Goal: Task Accomplishment & Management: Manage account settings

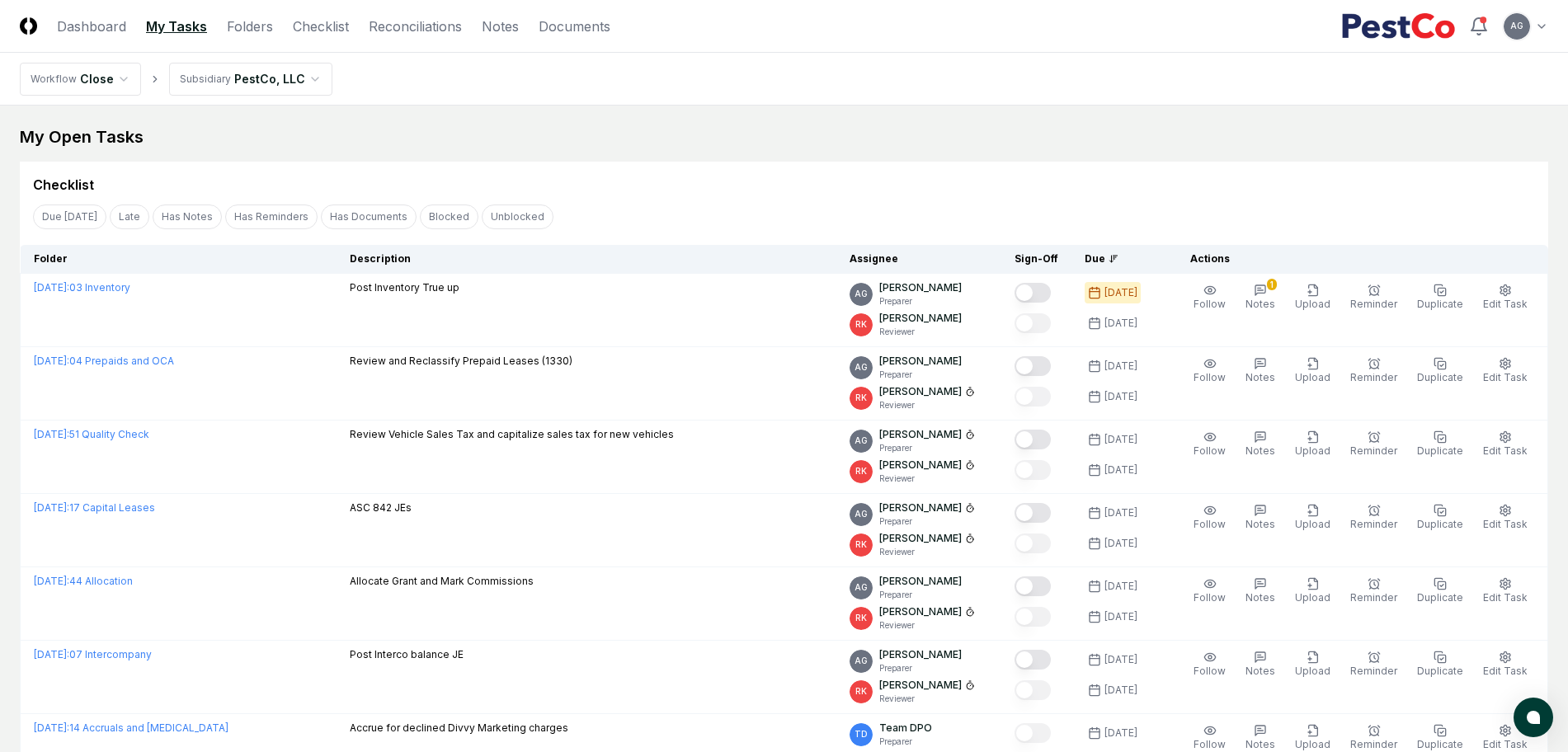
click at [771, 164] on div "Checklist" at bounding box center [784, 178] width 1528 height 33
click at [877, 187] on div "Checklist" at bounding box center [784, 184] width 1502 height 20
click at [305, 33] on link "Checklist" at bounding box center [321, 26] width 56 height 20
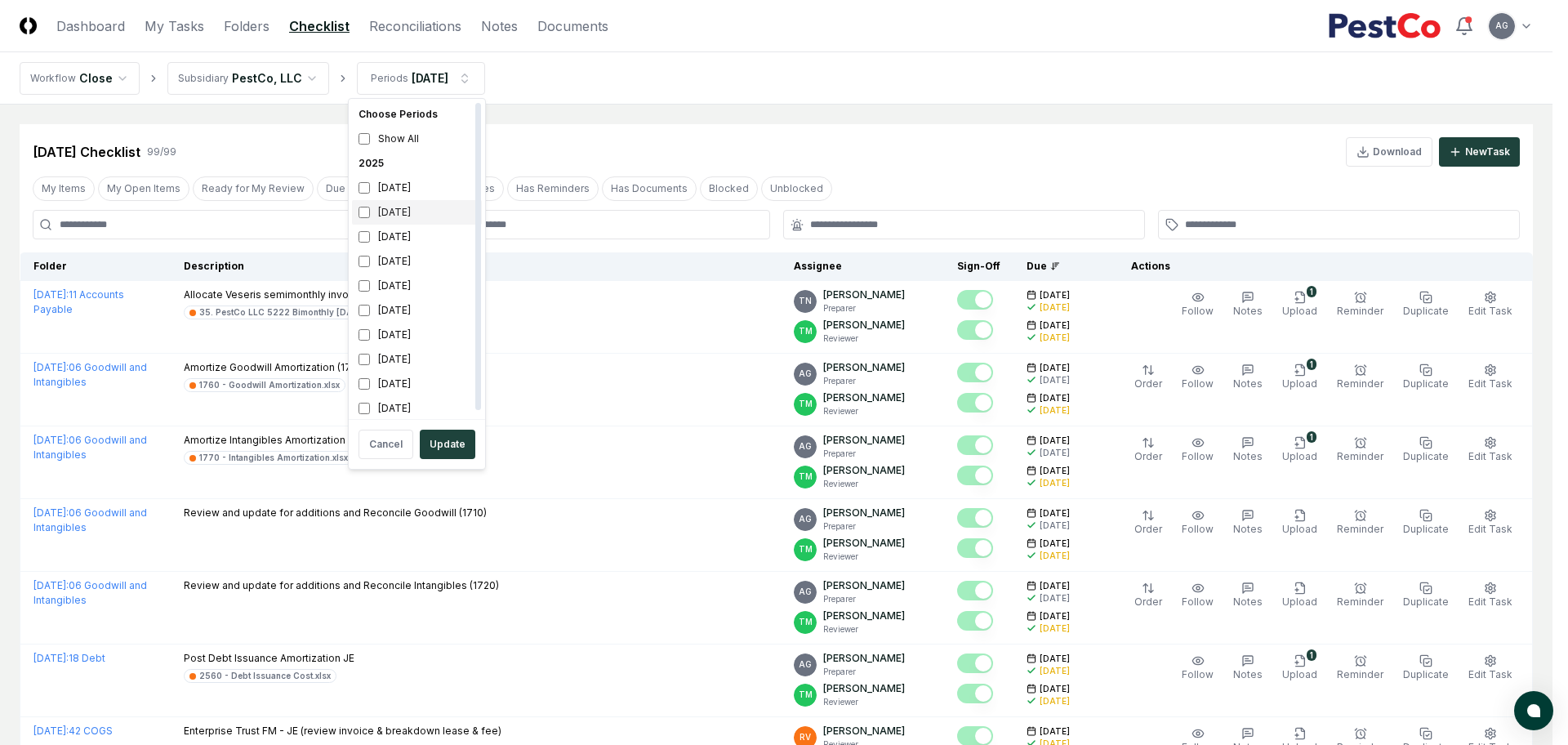
click at [397, 218] on div "[DATE]" at bounding box center [416, 212] width 130 height 24
click at [377, 284] on div "June 2025" at bounding box center [416, 285] width 130 height 24
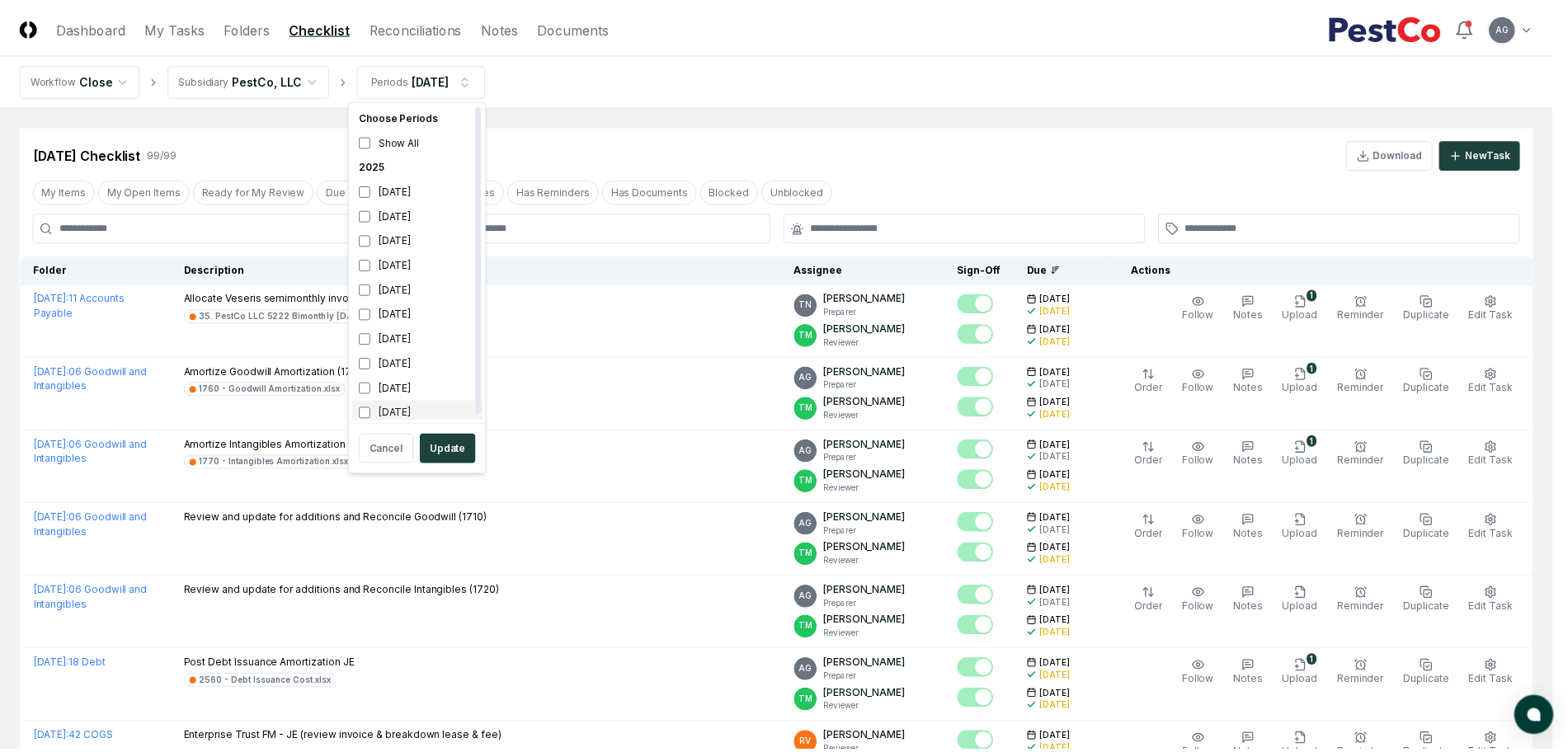
scroll to position [5, 0]
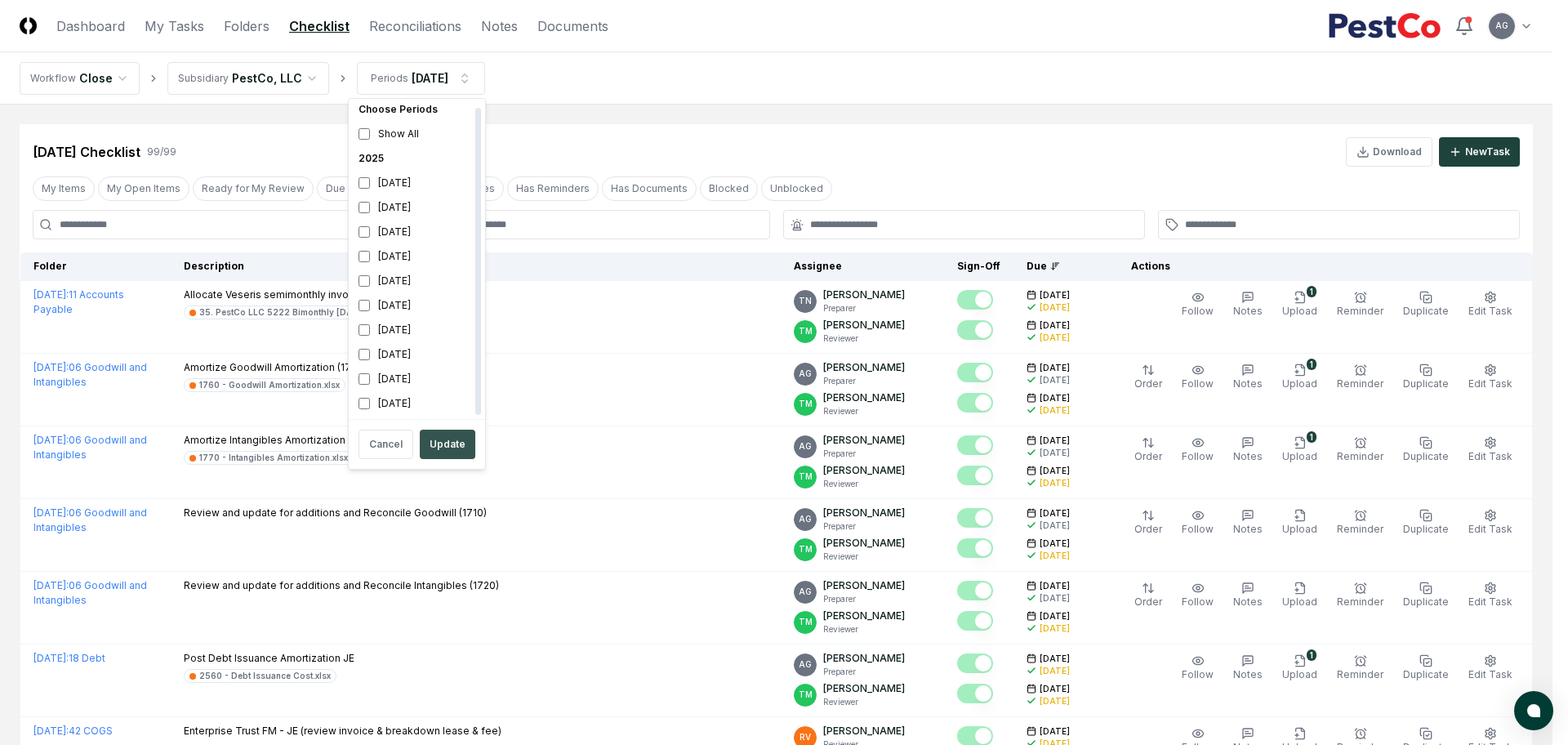
click at [442, 434] on button "Update" at bounding box center [447, 445] width 56 height 30
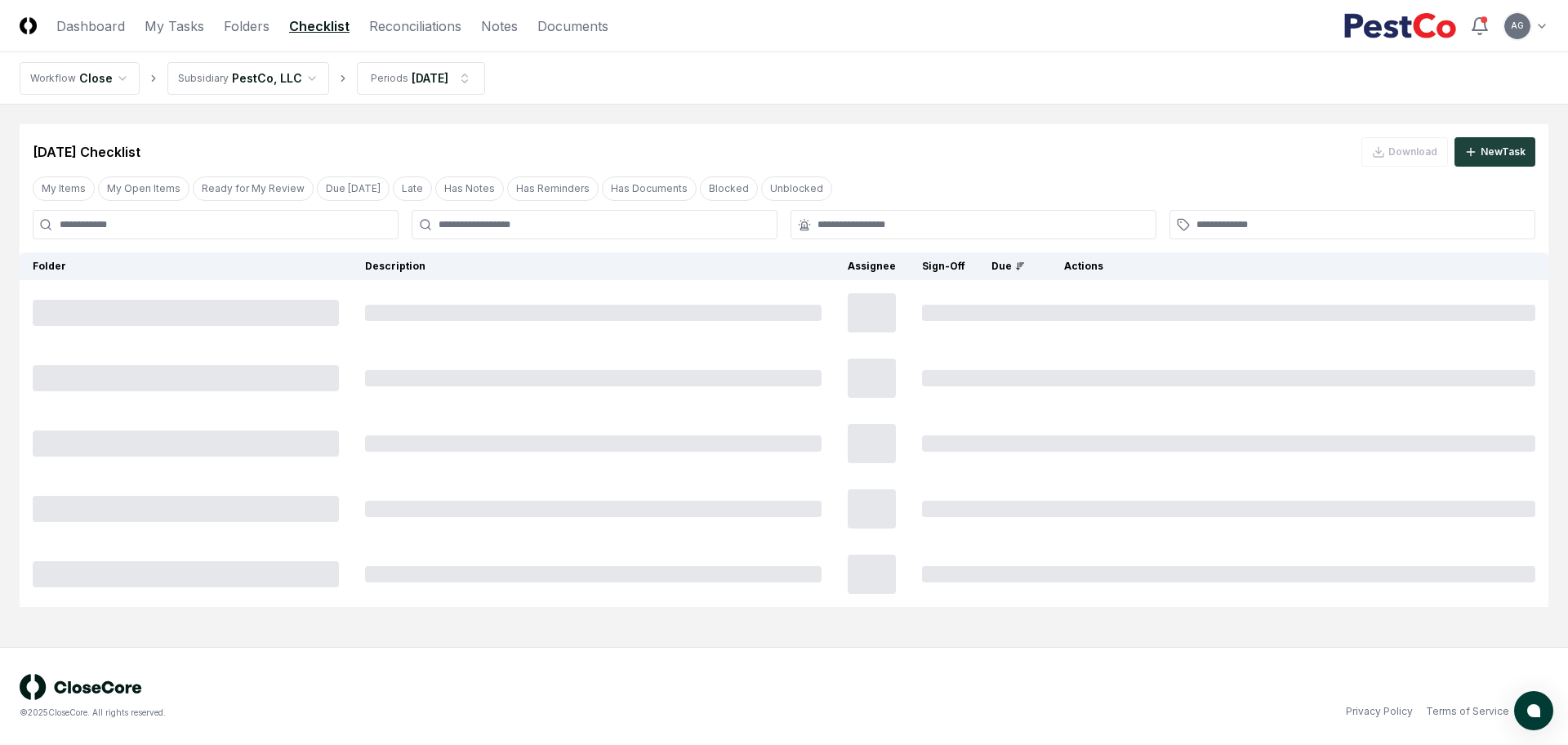
click at [766, 87] on nav "Workflow Close Subsidiary PestCo, LLC Periods Sep 2025" at bounding box center [784, 78] width 1568 height 52
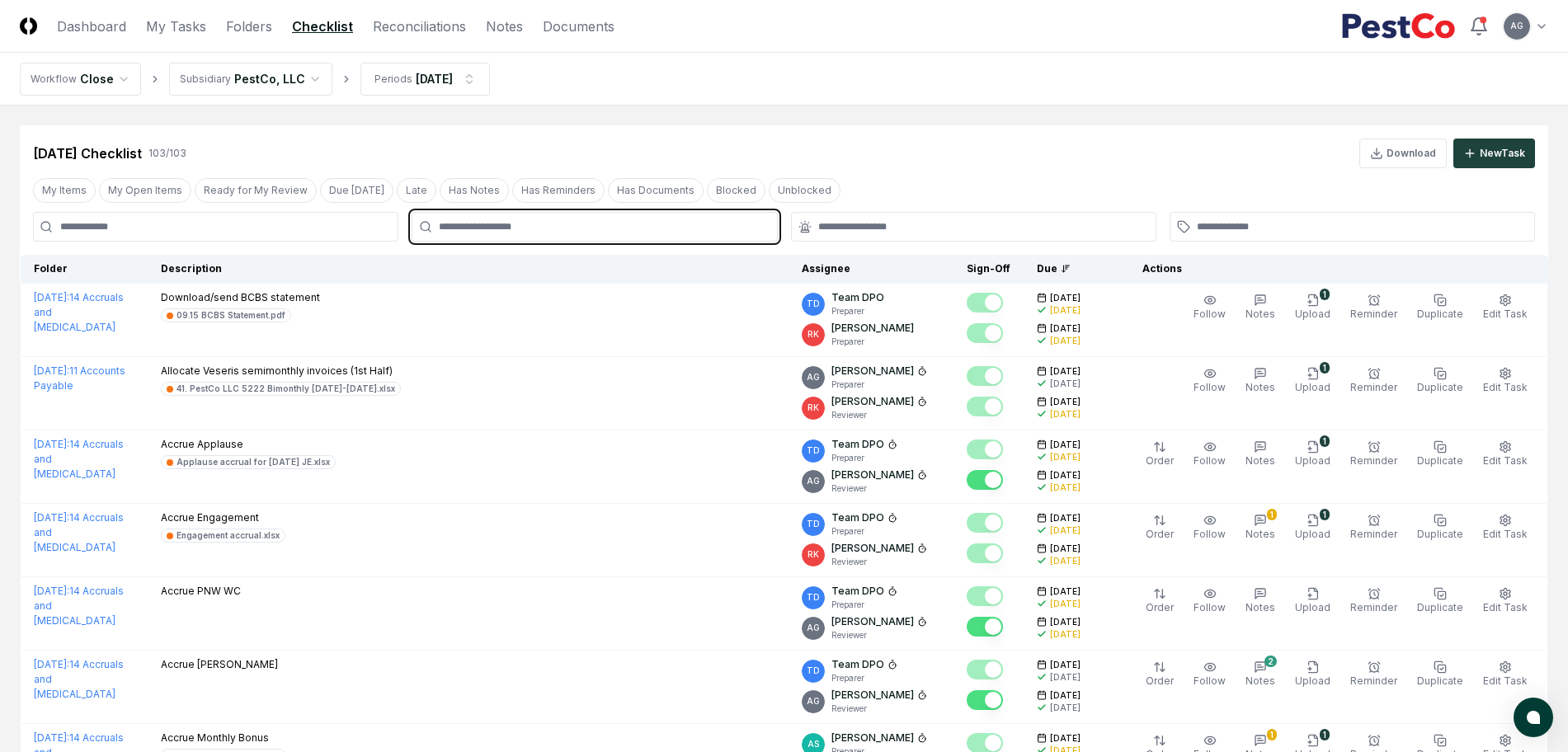
click at [740, 223] on input "text" at bounding box center [602, 227] width 328 height 15
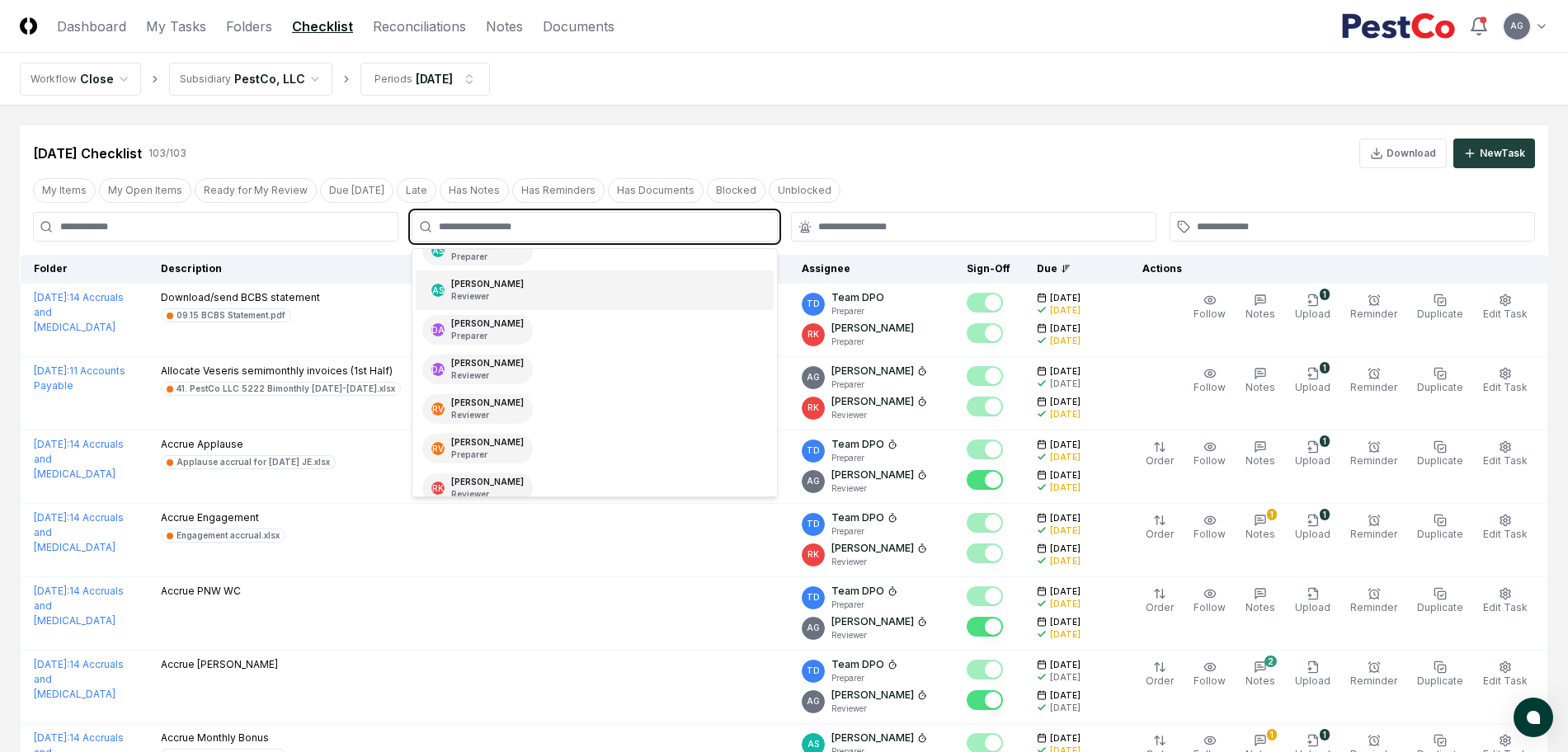
scroll to position [206, 0]
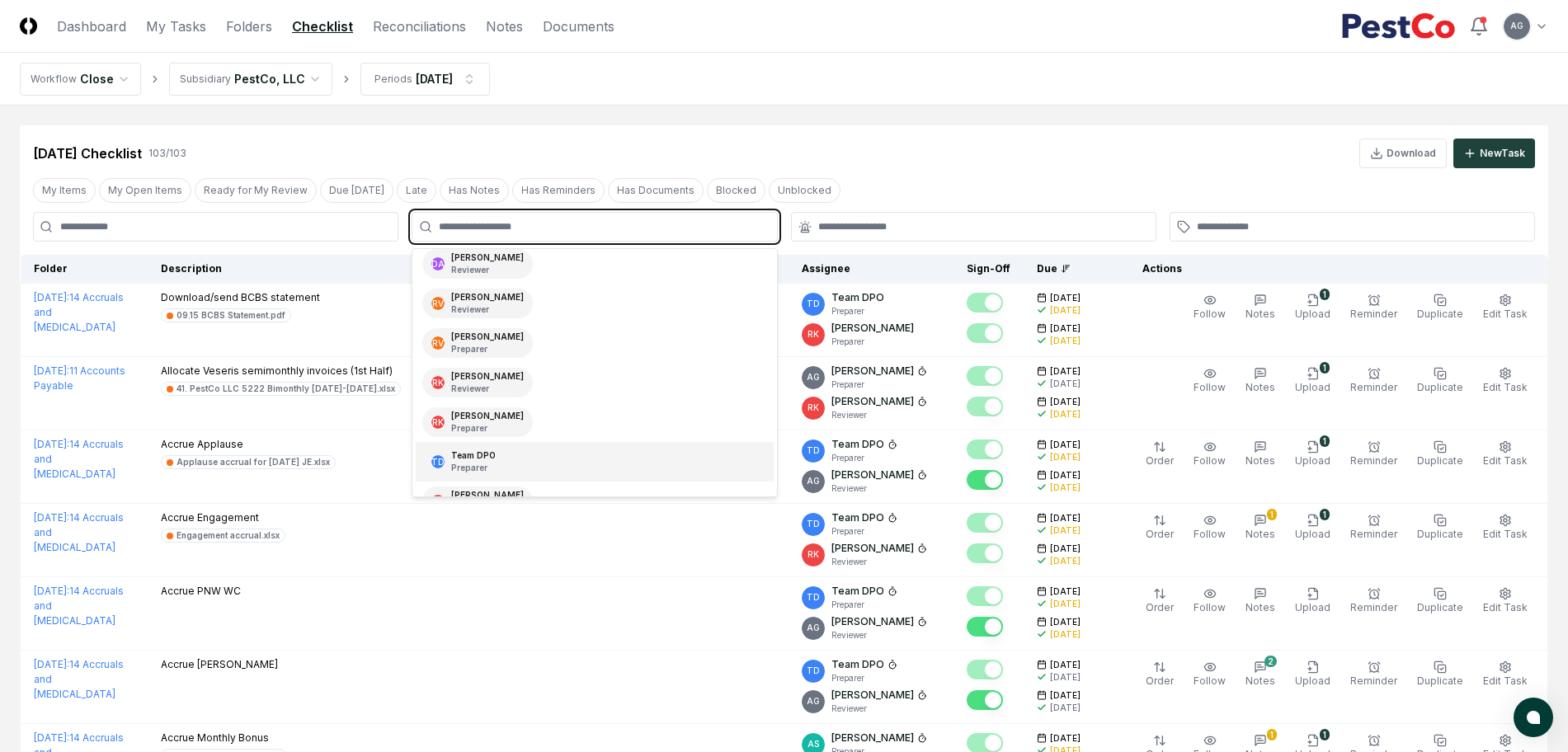
click at [494, 470] on div "TD Team DPO Preparer" at bounding box center [463, 462] width 83 height 30
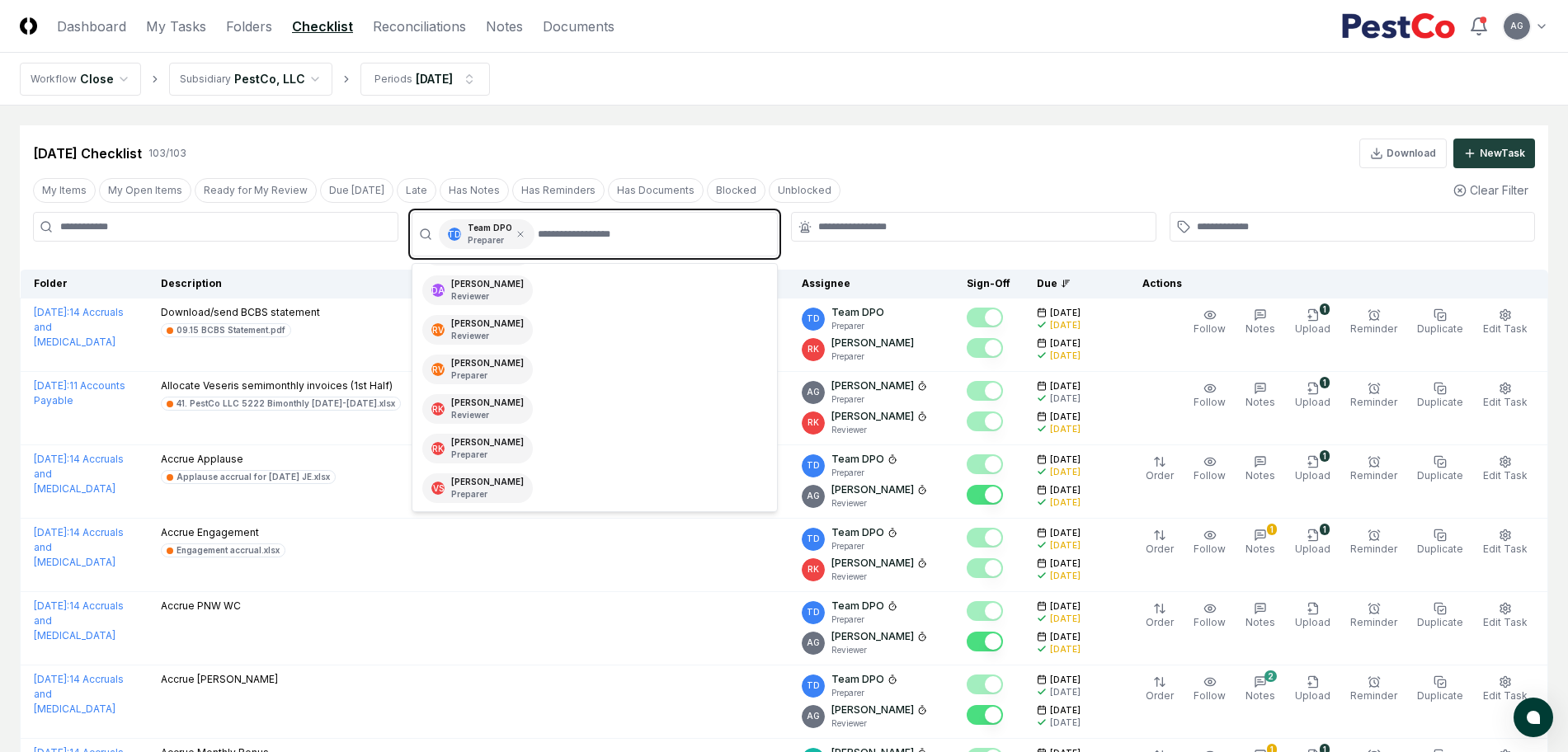
scroll to position [194, 0]
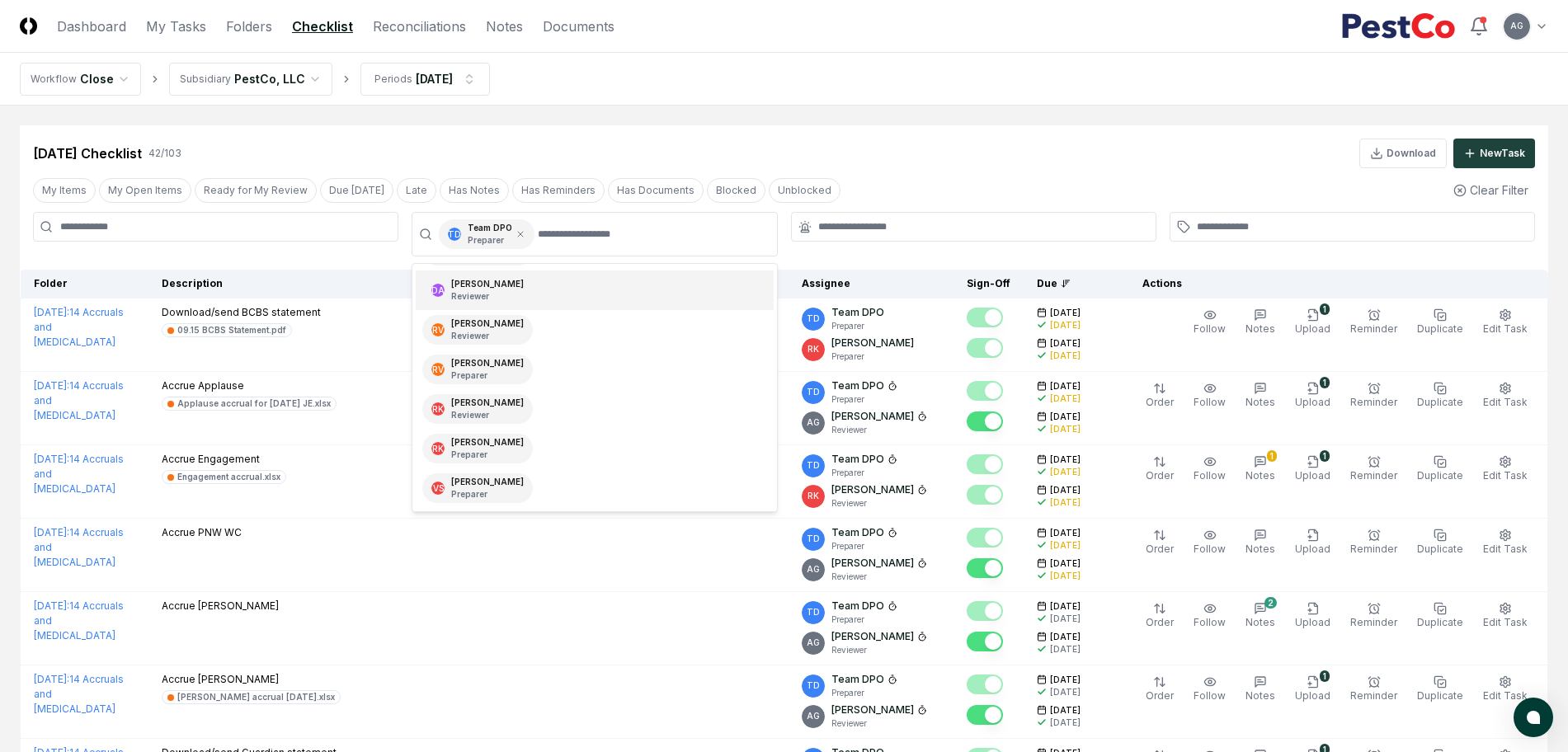
click at [818, 99] on nav "Workflow Close Subsidiary PestCo, LLC Periods Sep 2025" at bounding box center [784, 79] width 1568 height 53
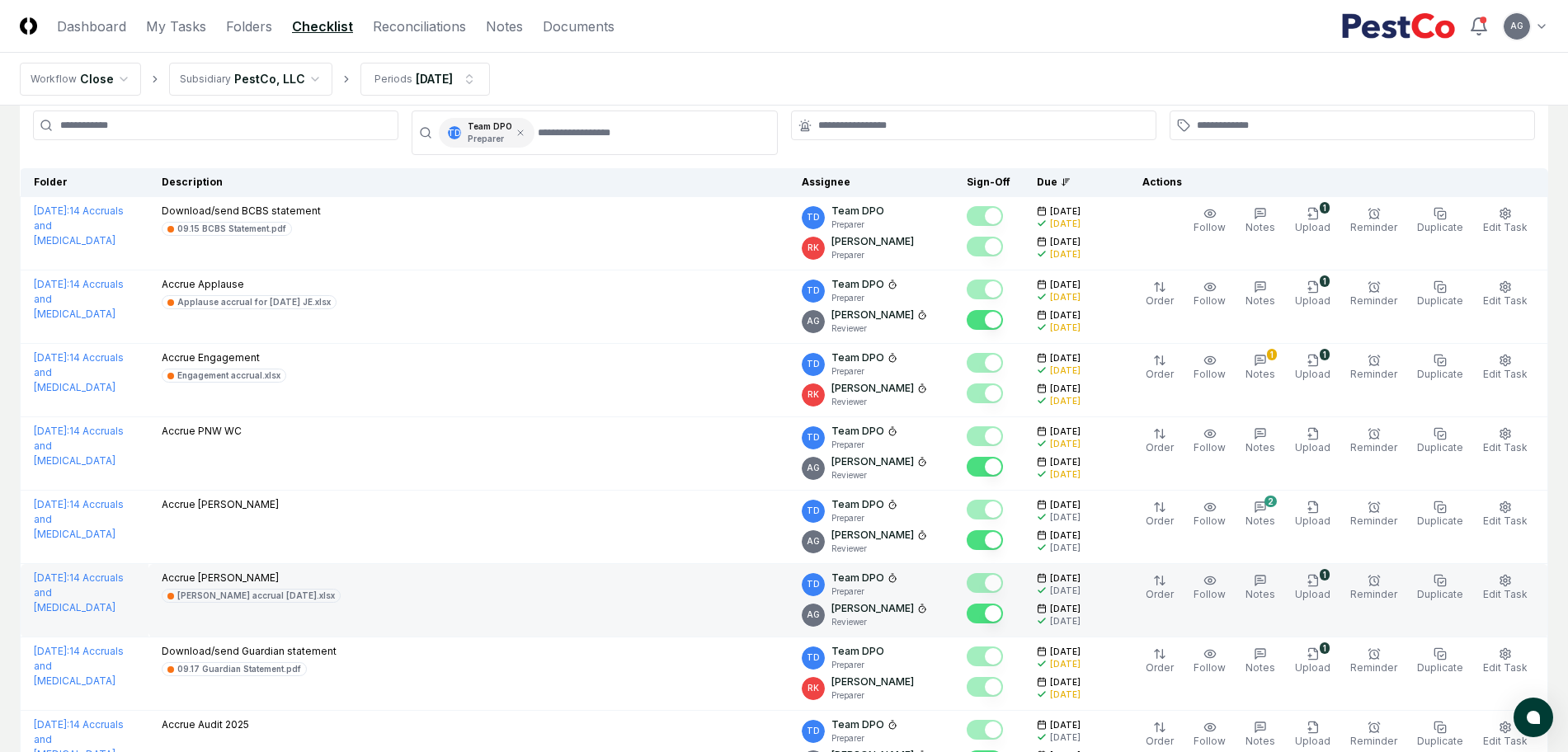
scroll to position [0, 0]
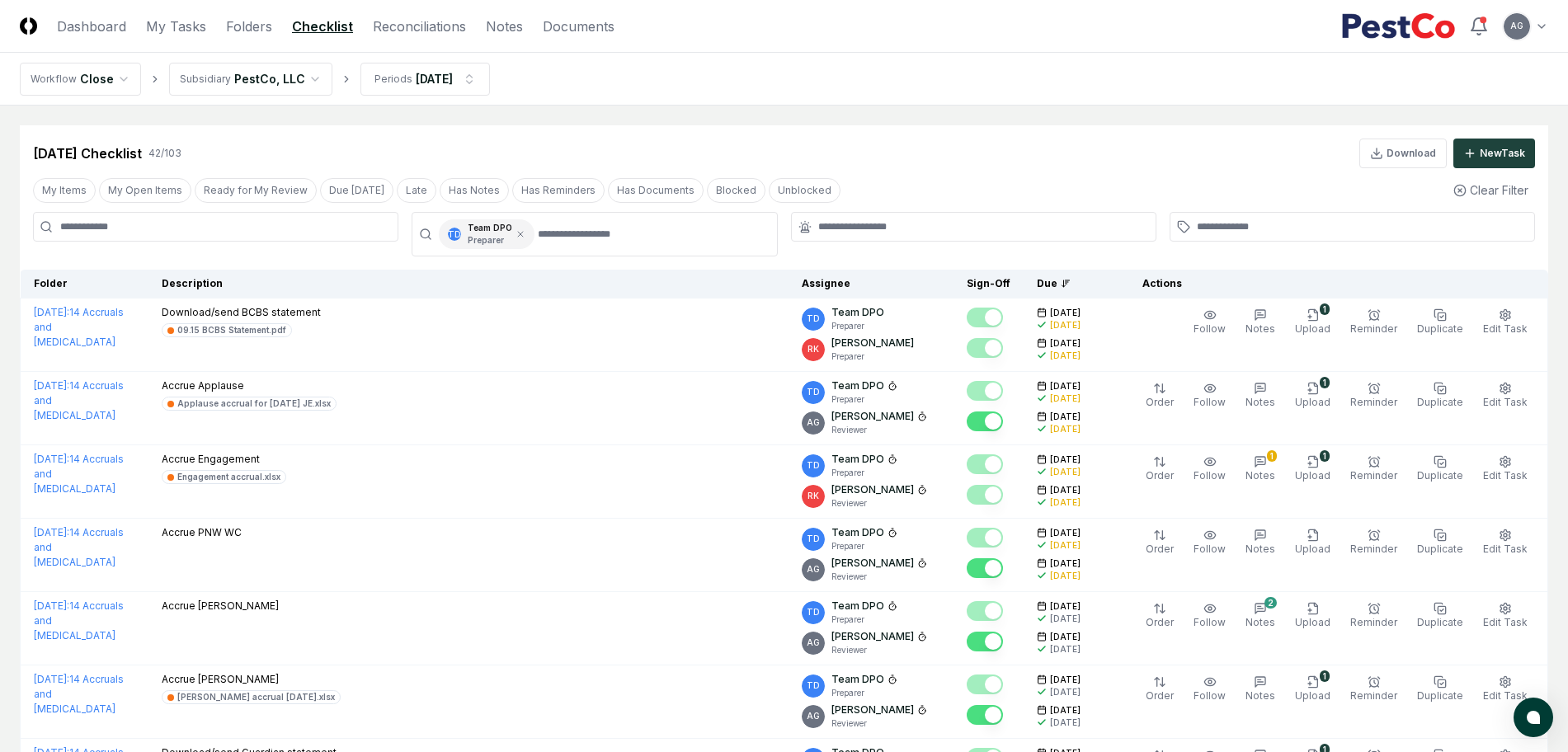
click at [913, 163] on div "Sep 2025 Checklist 42 / 103 Download New Task" at bounding box center [784, 154] width 1502 height 30
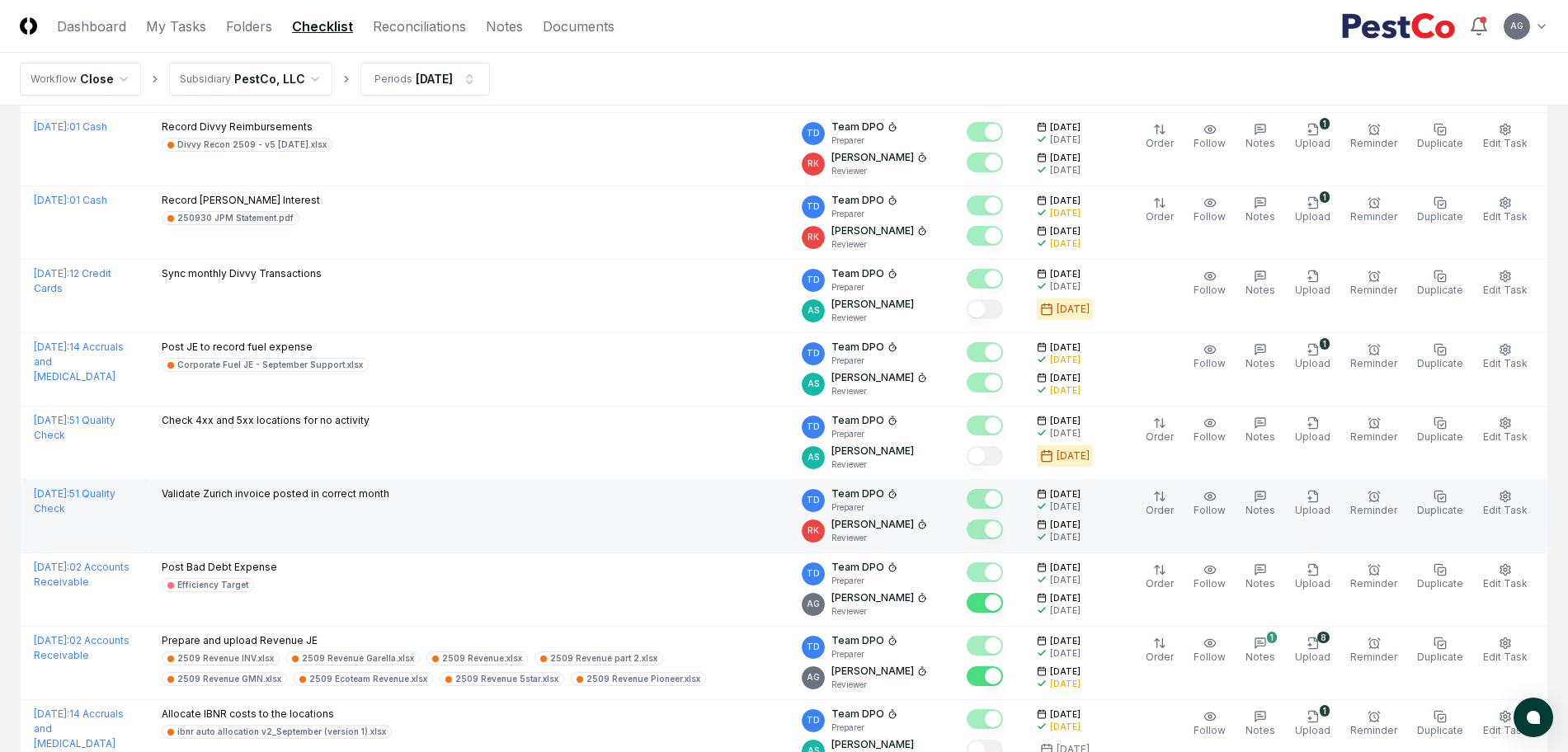
scroll to position [1958, 0]
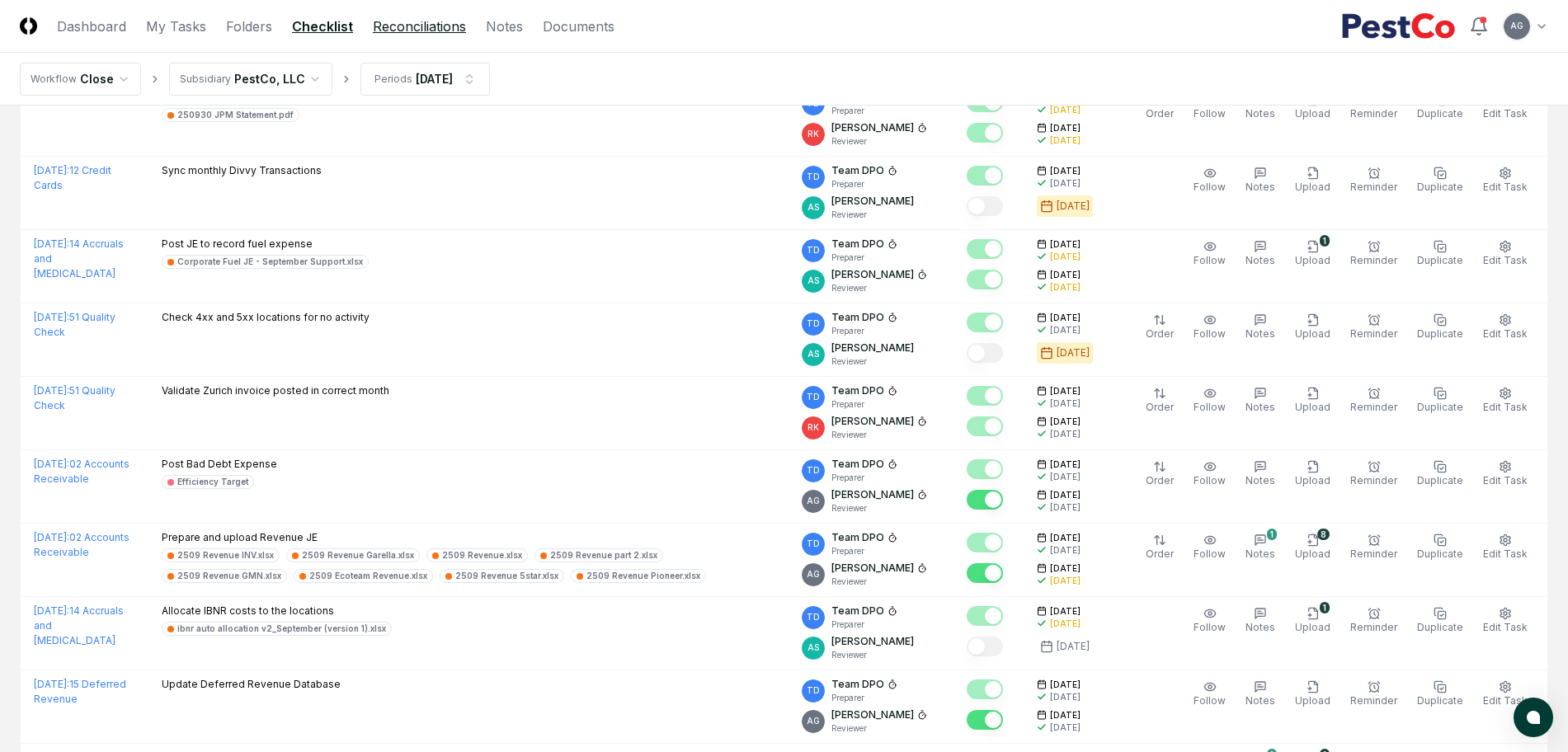
click at [395, 28] on link "Reconciliations" at bounding box center [419, 26] width 93 height 20
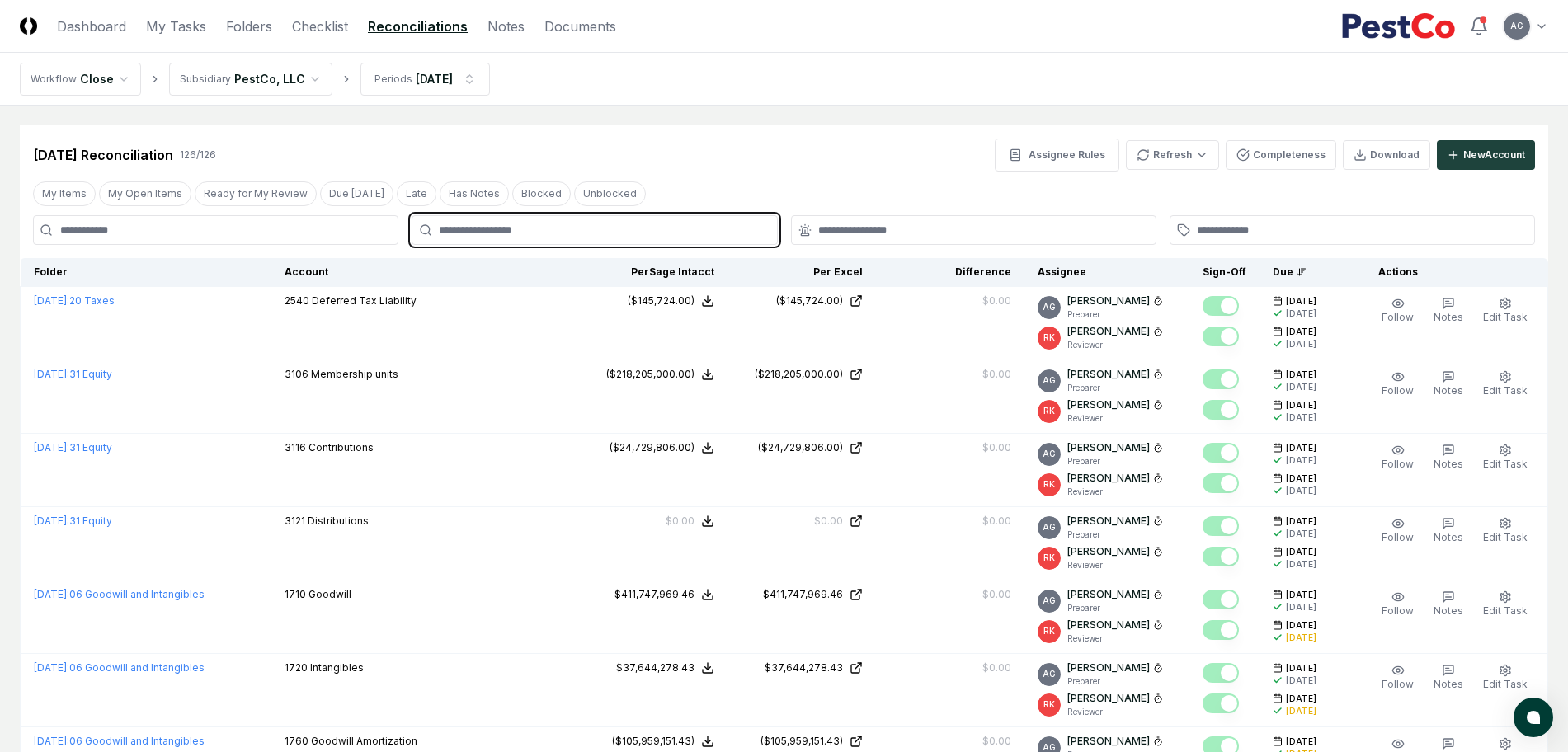
click at [553, 228] on input "text" at bounding box center [602, 229] width 328 height 15
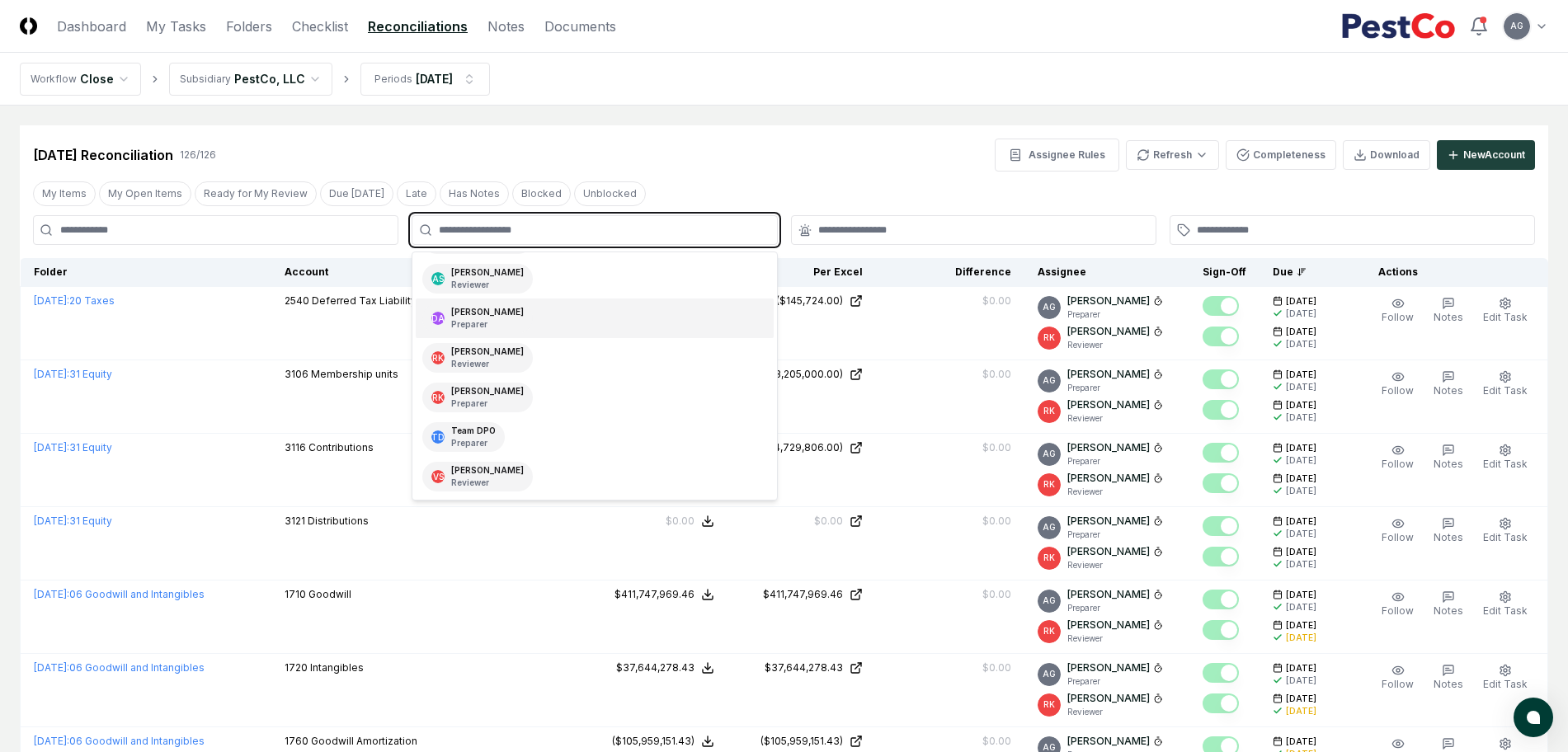
click at [543, 435] on div "TD Team DPO Preparer" at bounding box center [594, 437] width 357 height 40
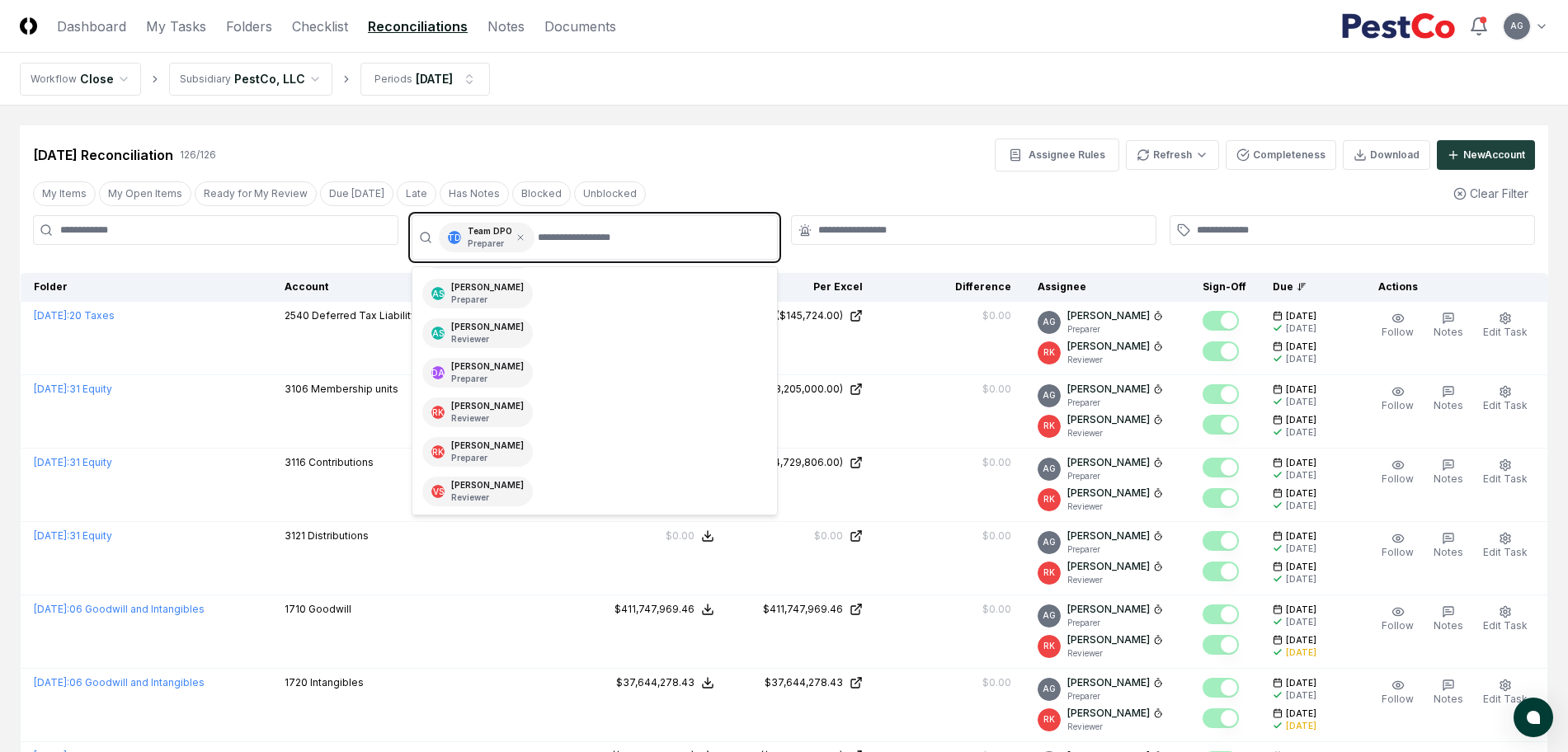
scroll to position [76, 0]
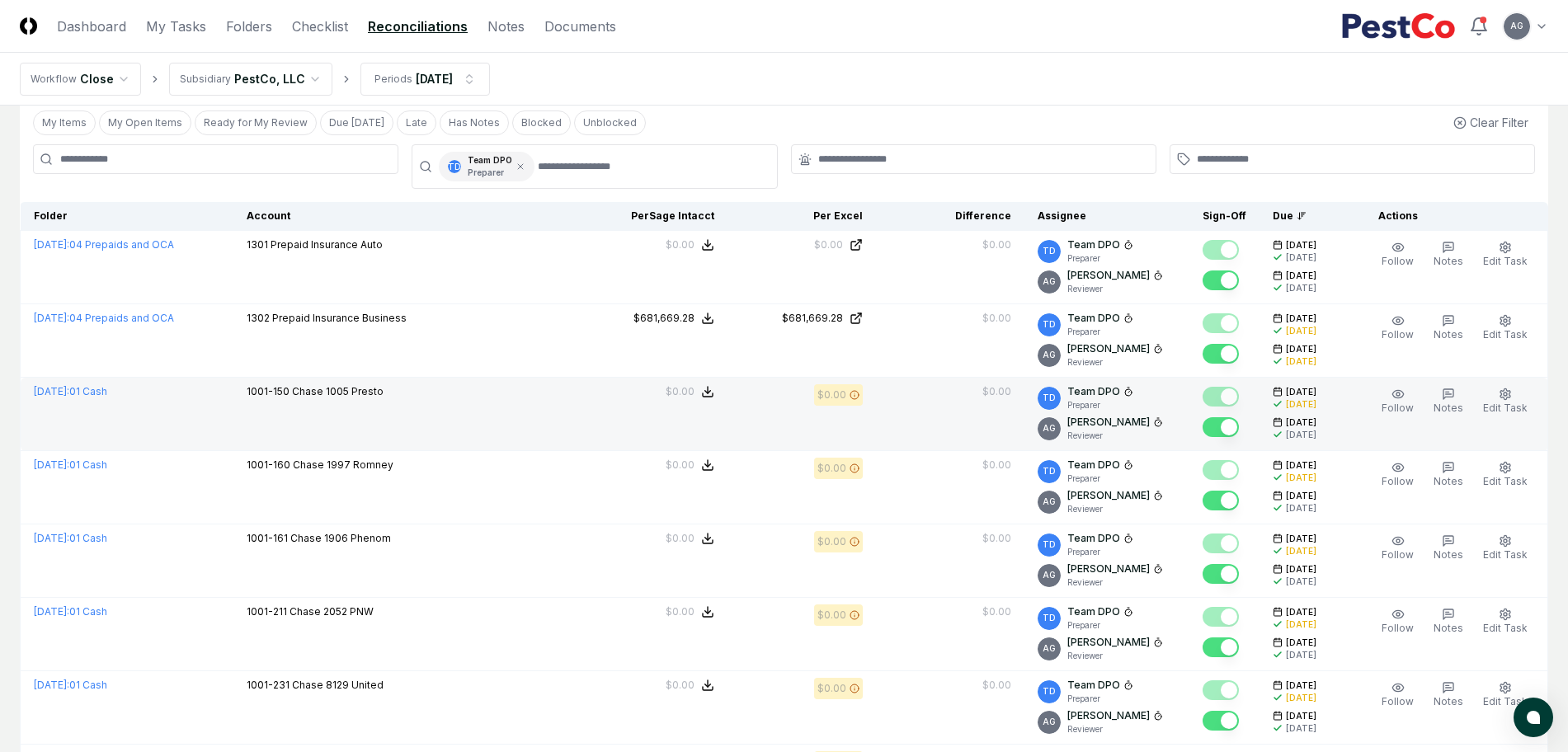
scroll to position [103, 0]
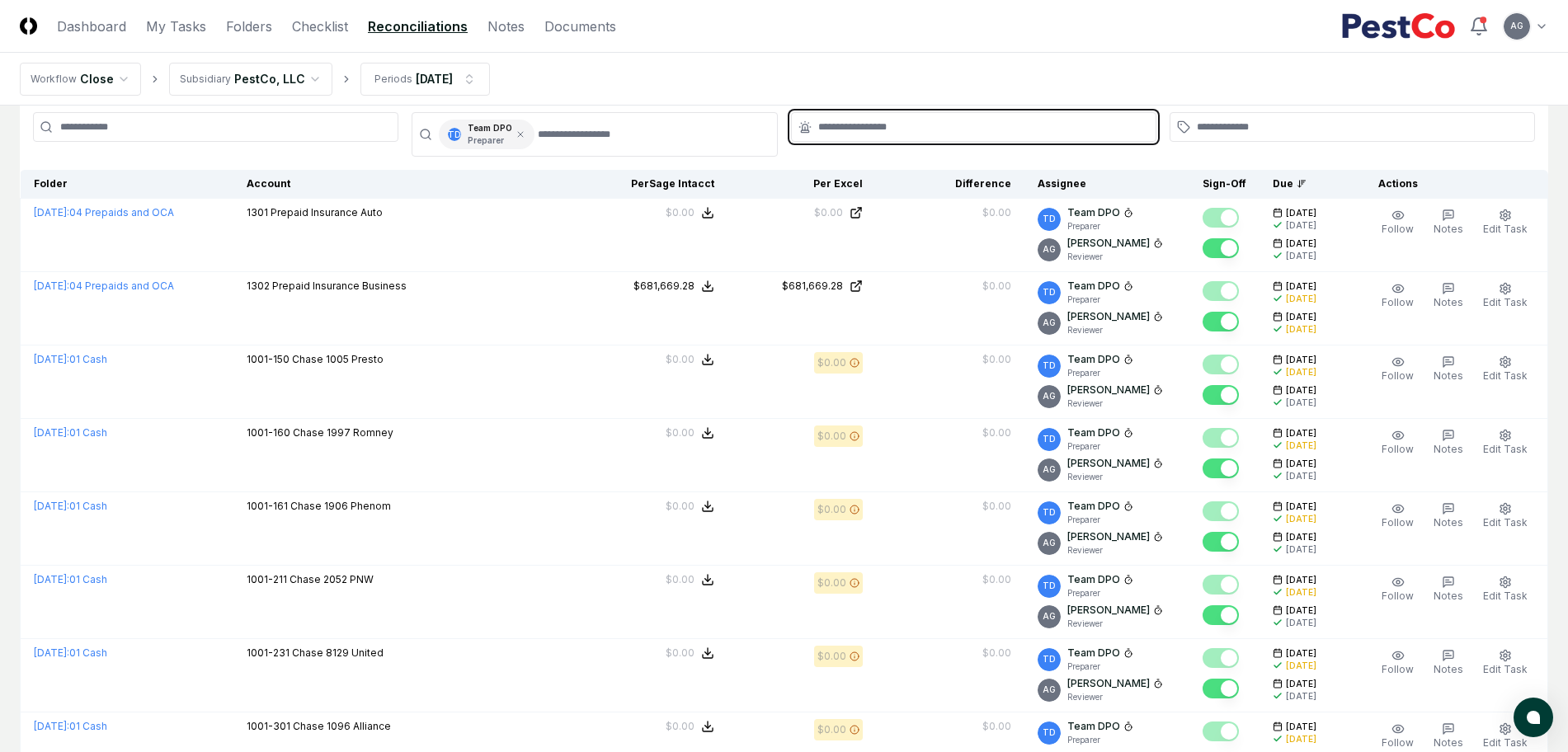
click at [875, 132] on input "text" at bounding box center [982, 127] width 328 height 15
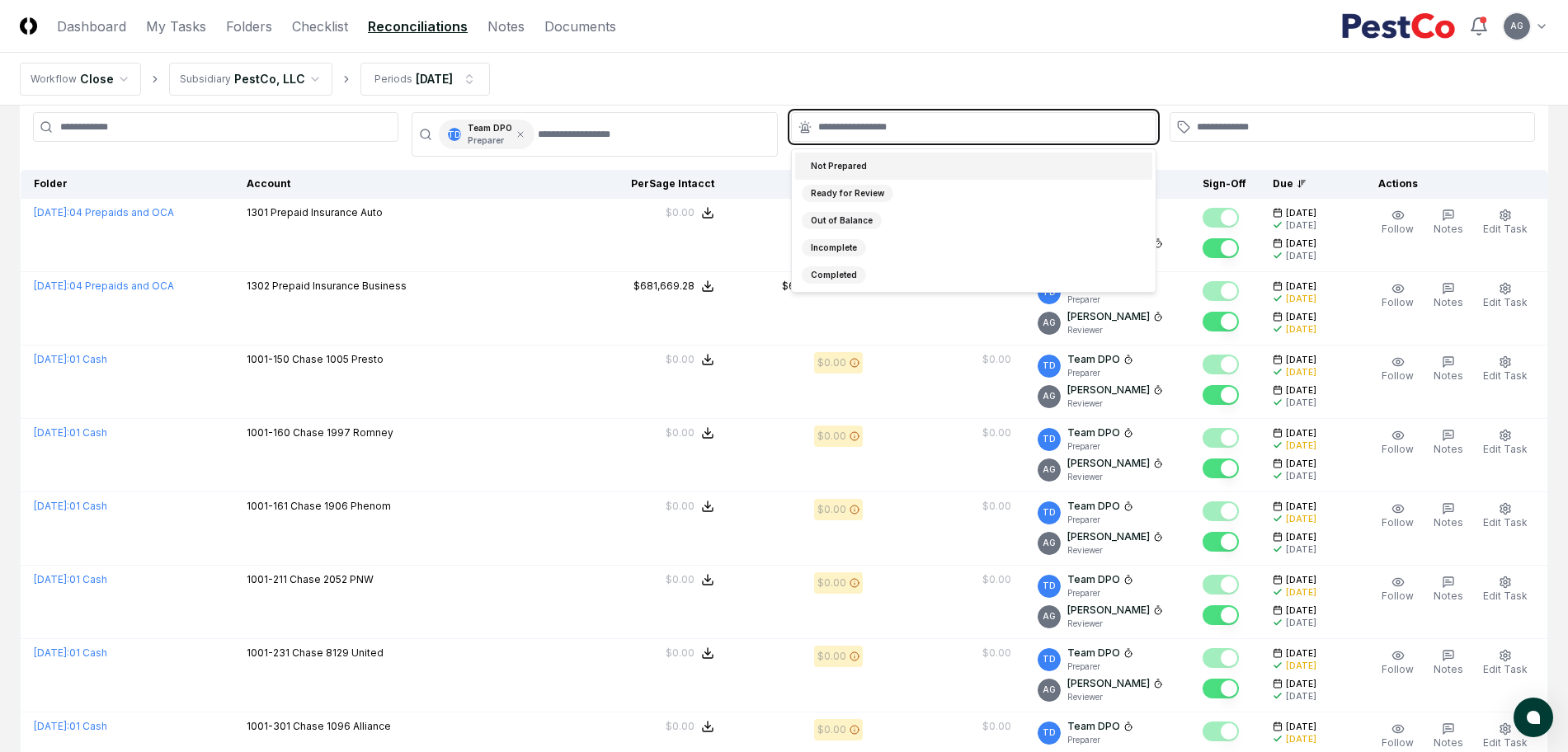
click at [878, 169] on div "Not Prepared" at bounding box center [974, 166] width 357 height 27
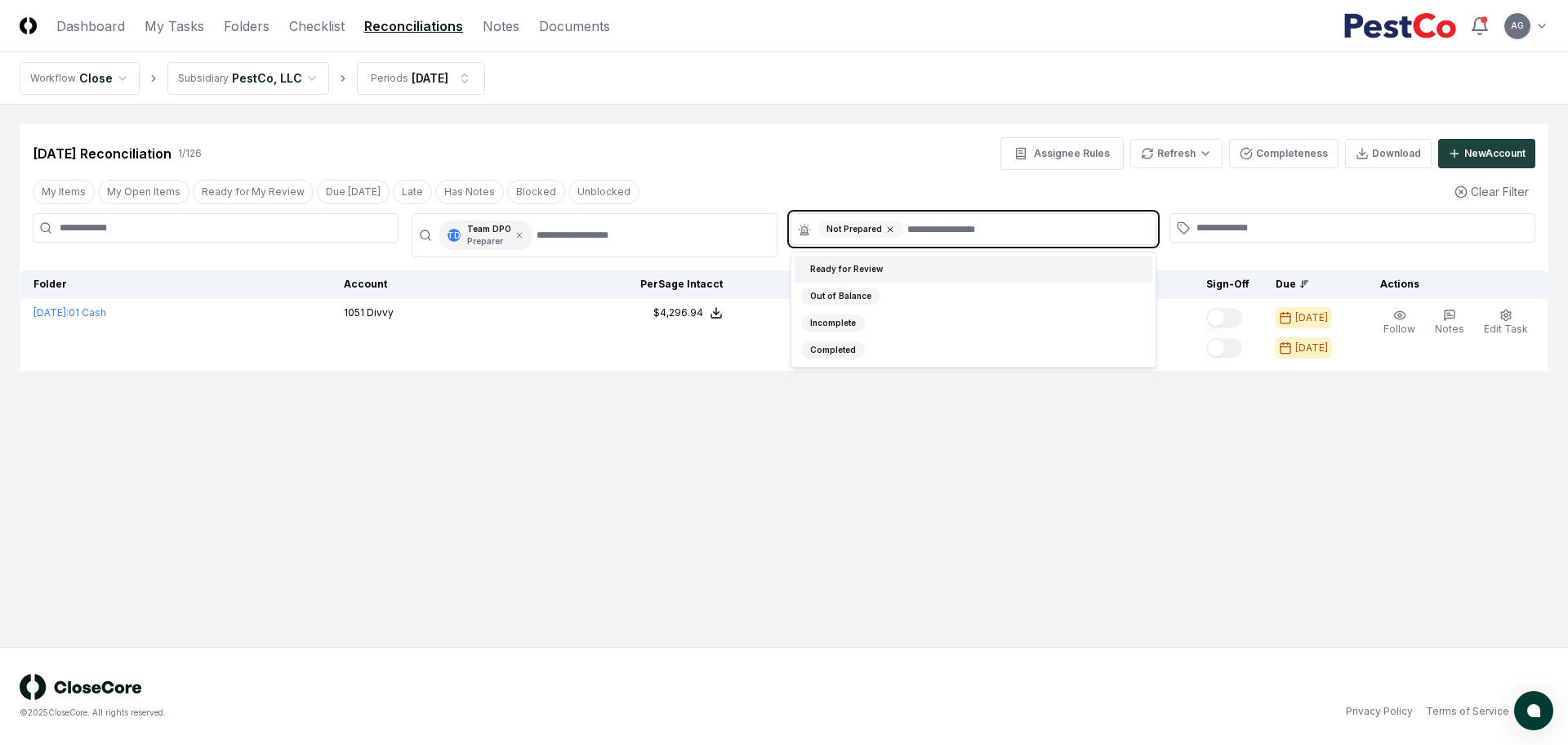
click at [885, 230] on icon at bounding box center [889, 229] width 10 height 10
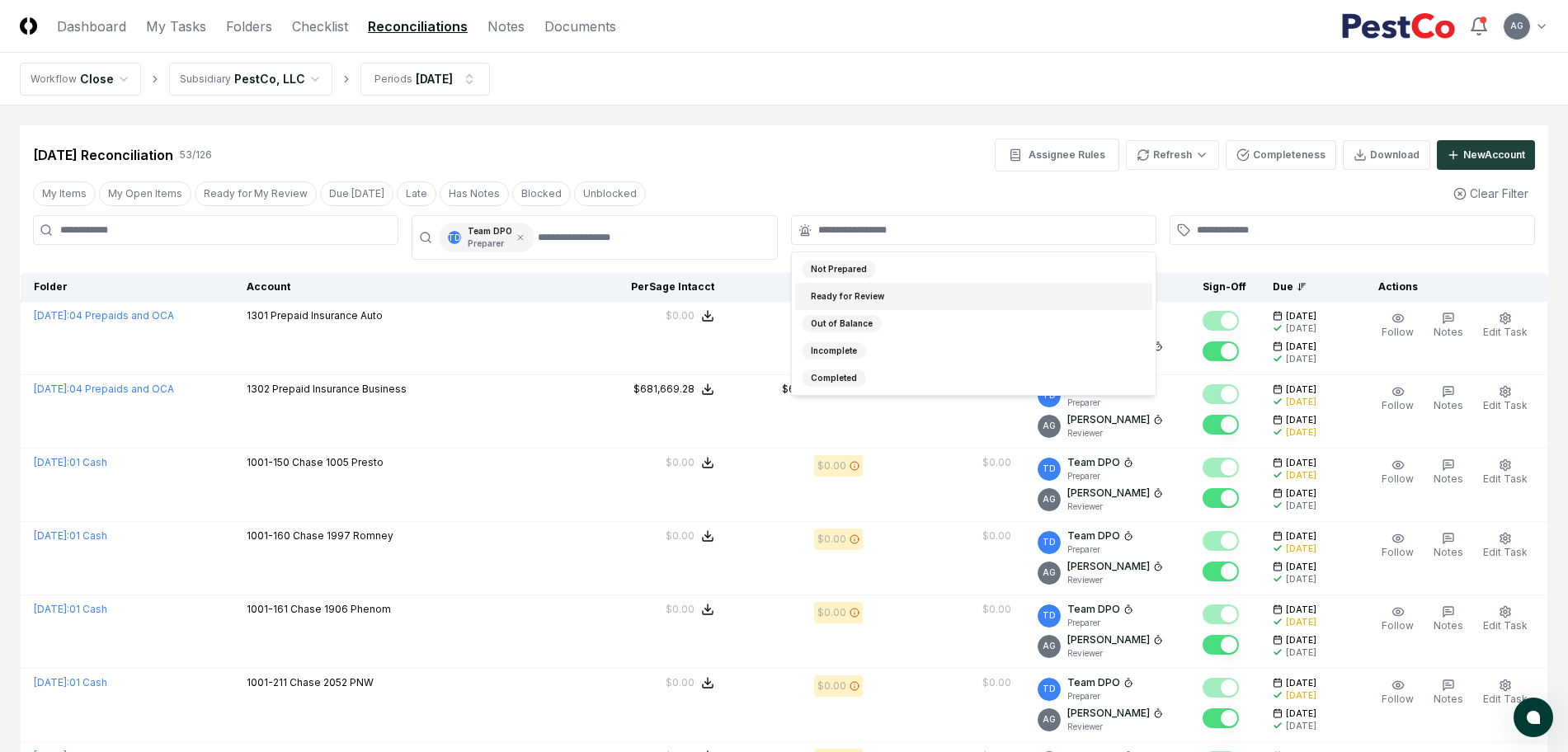
click at [867, 160] on div "Sep 2025 Reconciliation 53 / 126 Assignee Rules Refresh Completeness Download N…" at bounding box center [784, 155] width 1502 height 33
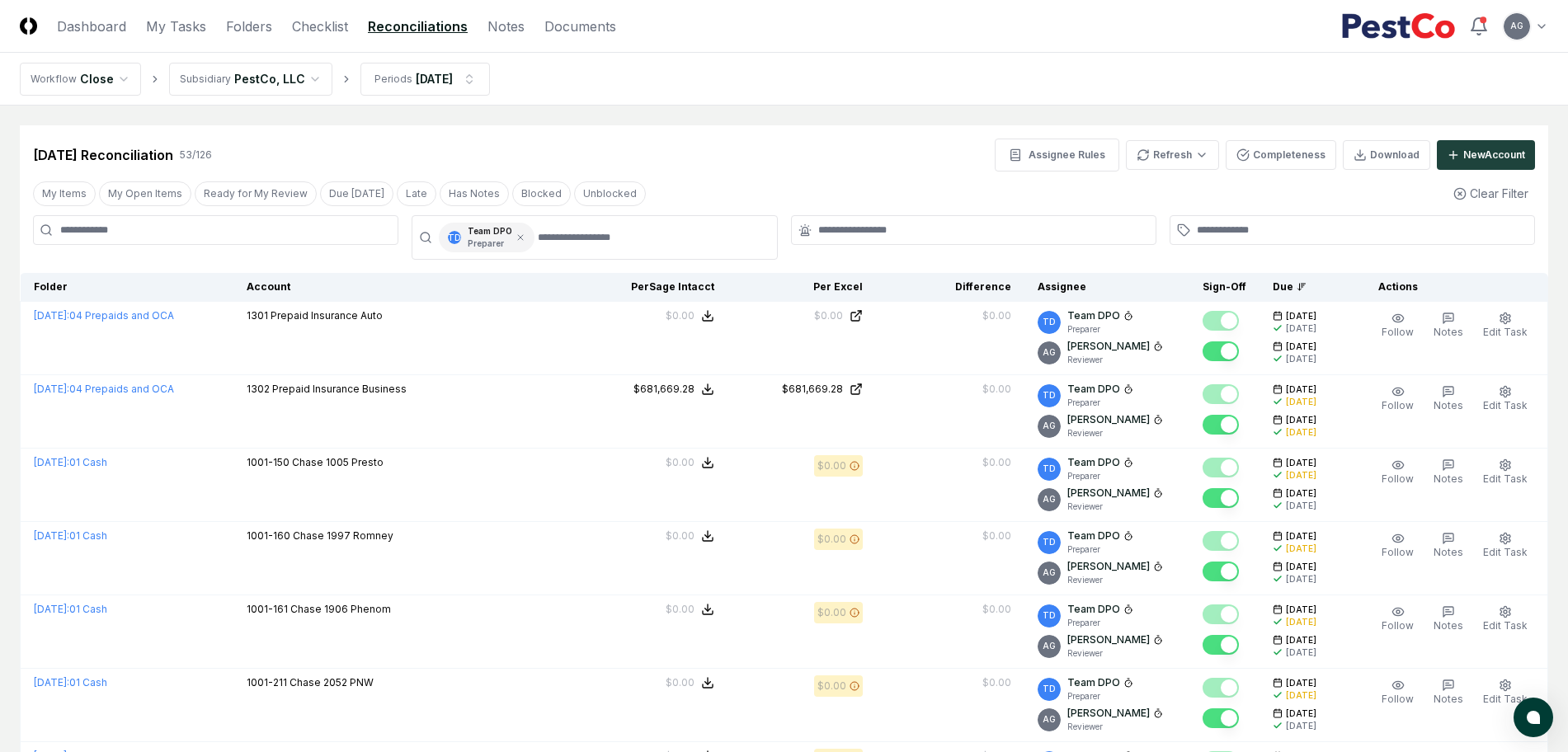
click at [889, 126] on div "Sep 2025 Reconciliation 53 / 126 Assignee Rules Refresh Completeness Download N…" at bounding box center [784, 148] width 1528 height 47
click at [518, 236] on icon at bounding box center [519, 237] width 10 height 10
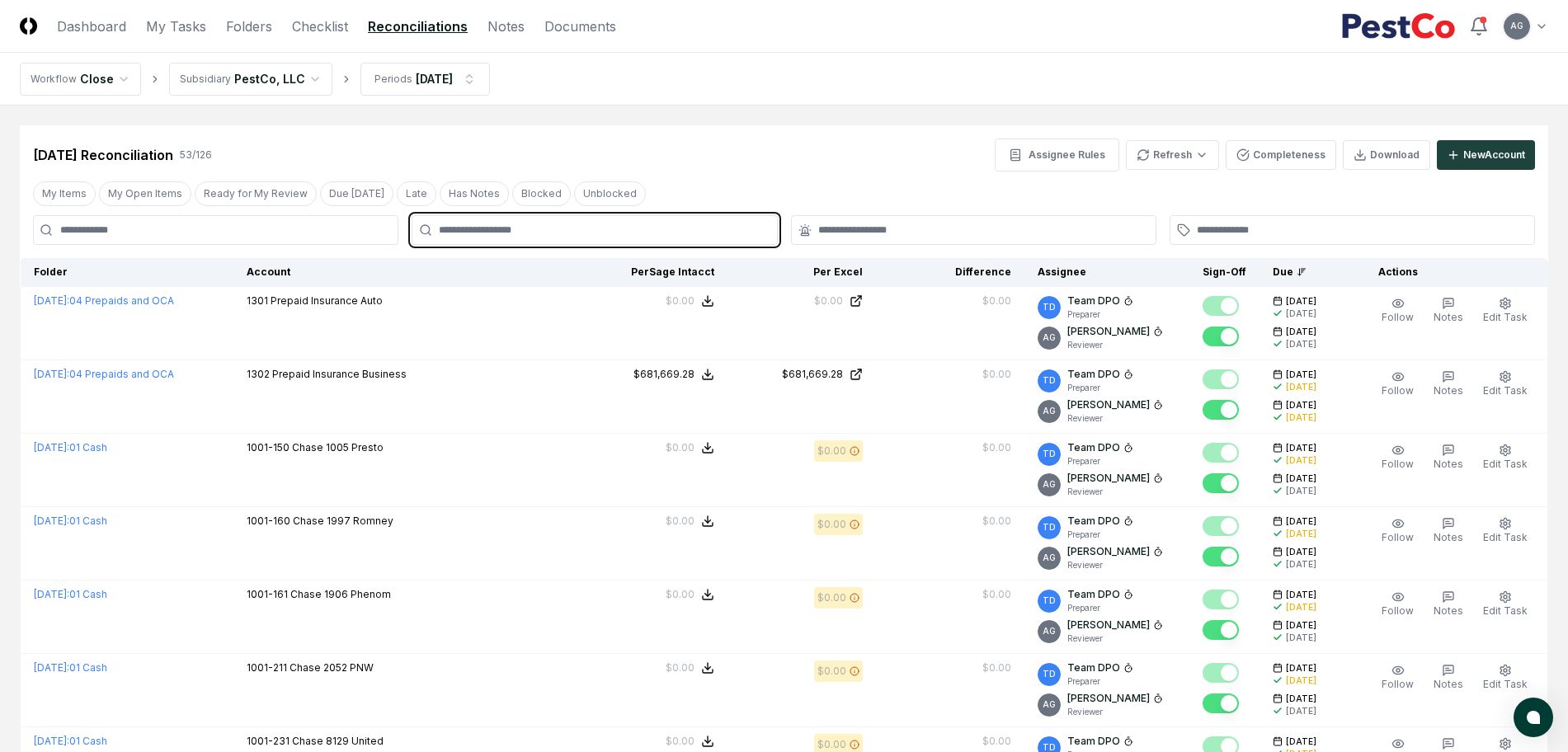
click at [533, 236] on input "text" at bounding box center [602, 229] width 328 height 15
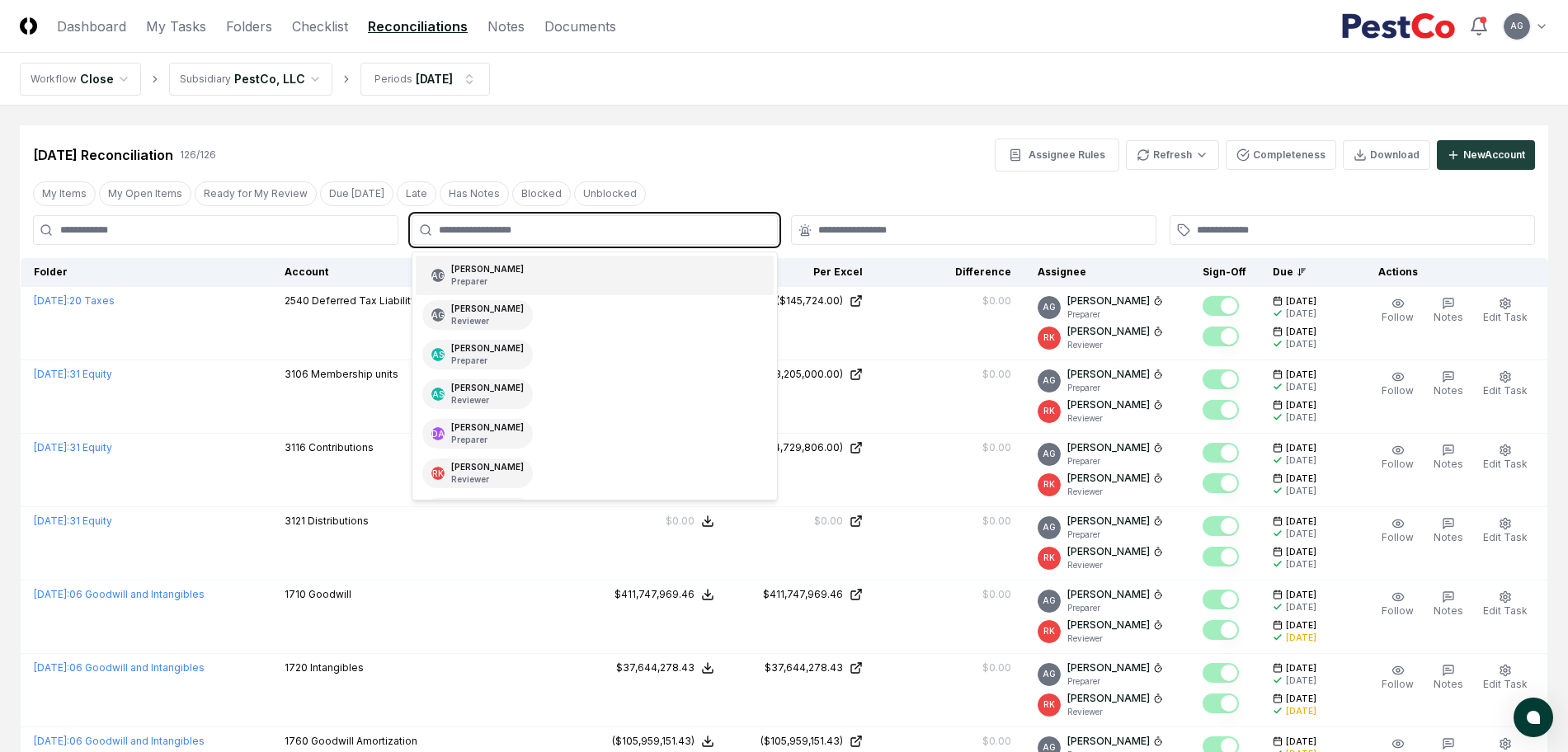
click at [524, 269] on div "Angelique Cotez Garcia Preparer" at bounding box center [487, 275] width 73 height 25
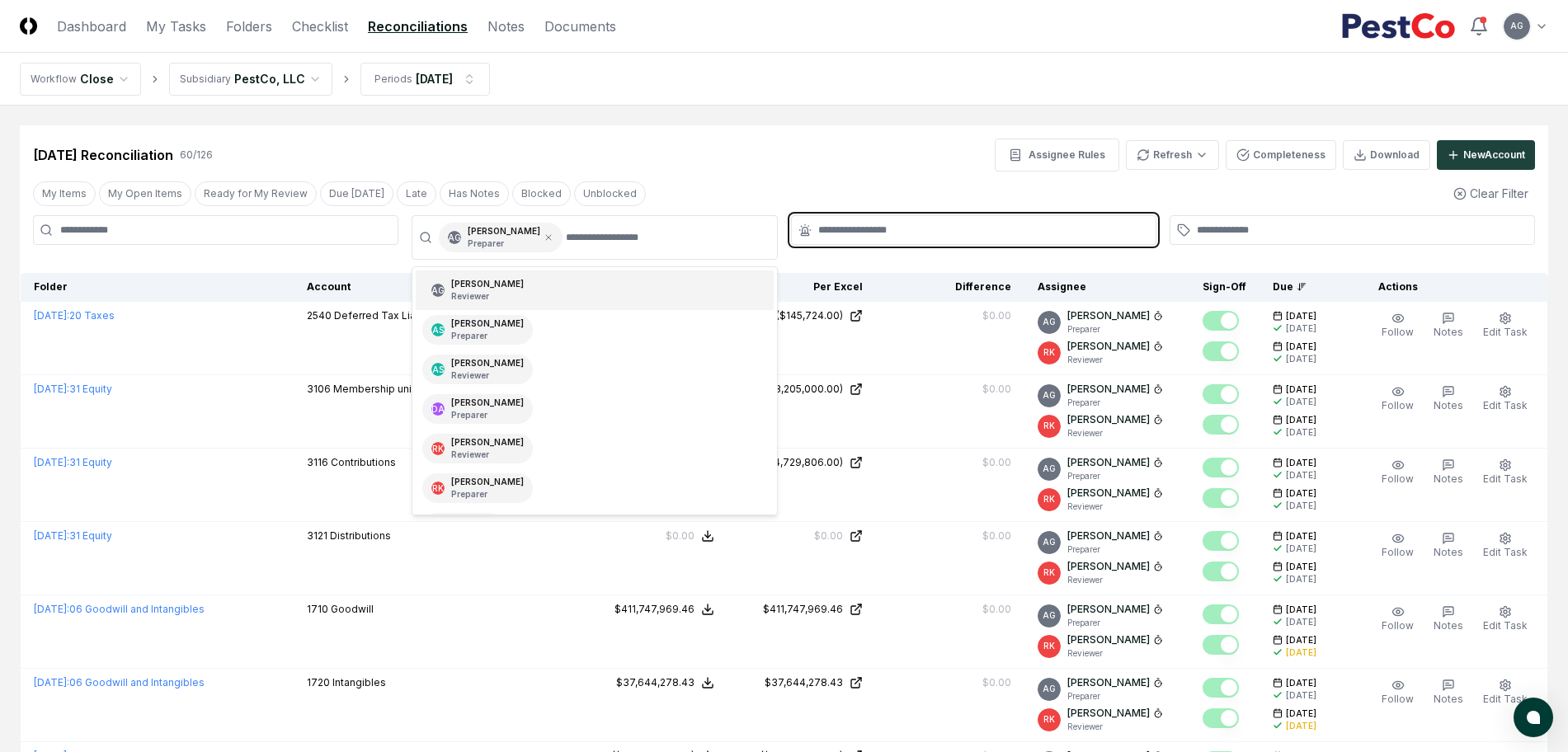
click at [860, 234] on input "text" at bounding box center [982, 229] width 328 height 15
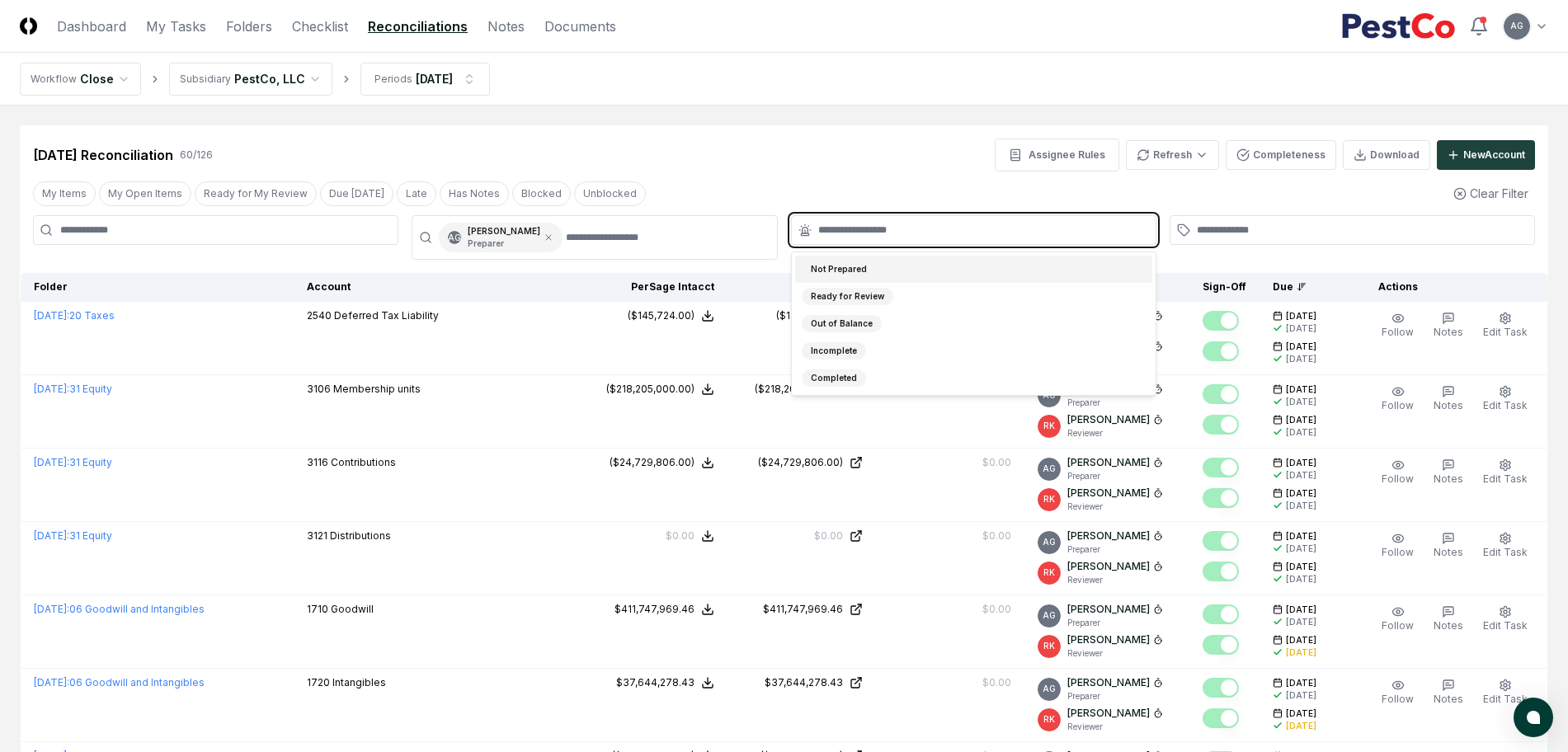
click at [894, 271] on div "Not Prepared" at bounding box center [974, 269] width 357 height 27
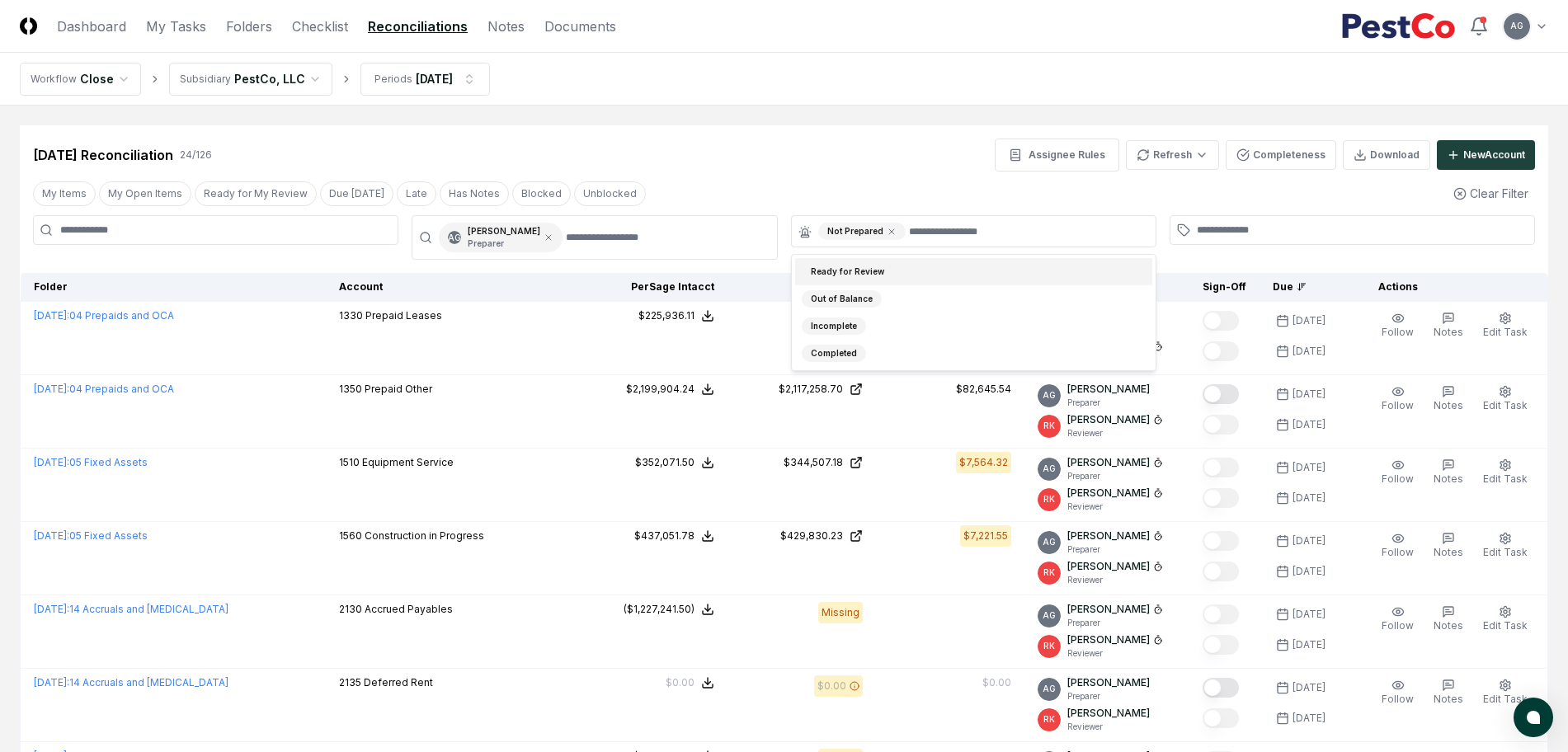
click at [871, 127] on div "Sep 2025 Reconciliation 24 / 126 Assignee Rules Refresh Completeness Download N…" at bounding box center [784, 148] width 1528 height 47
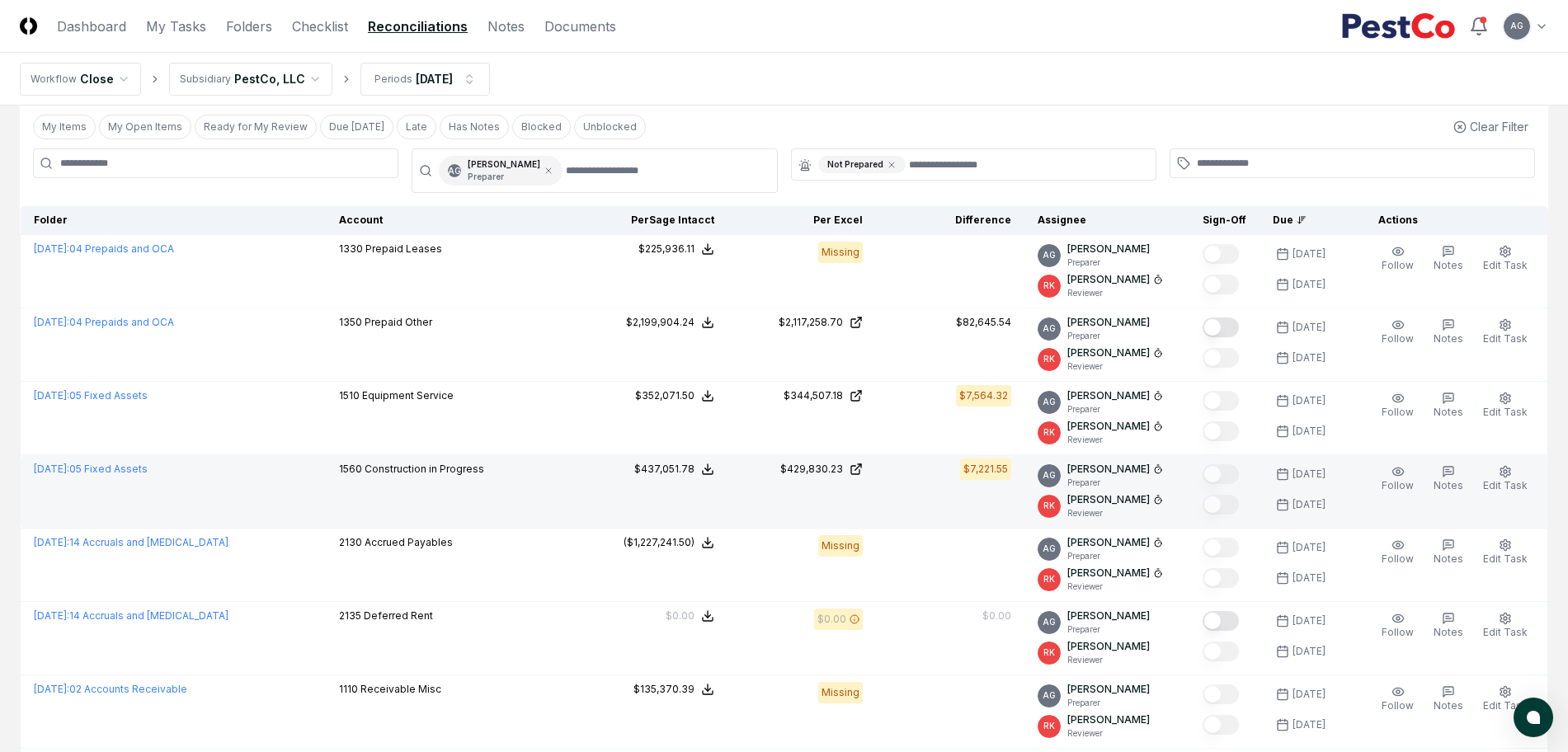
scroll to position [103, 0]
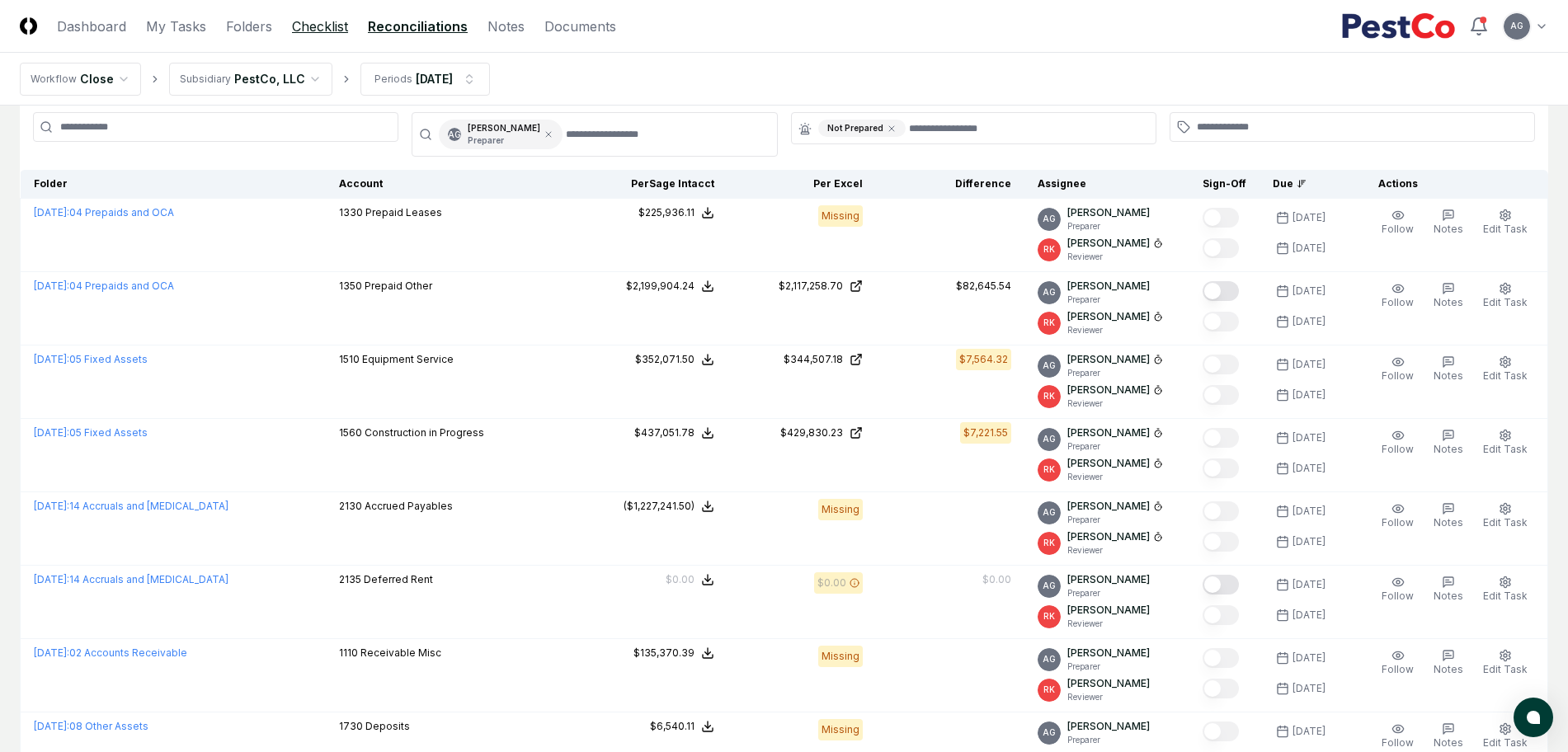
click at [318, 29] on link "Checklist" at bounding box center [320, 26] width 56 height 20
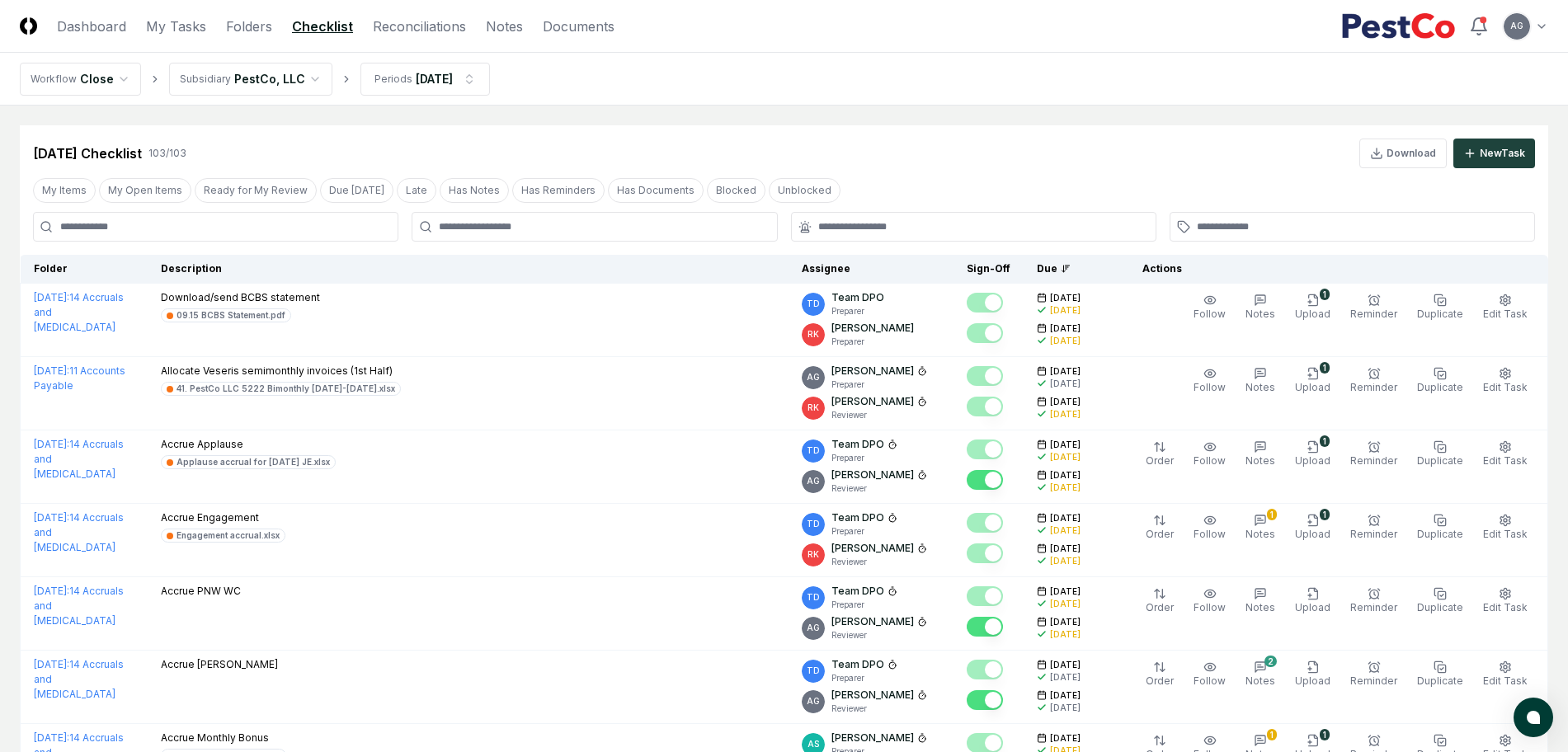
click at [929, 83] on nav "Workflow Close Subsidiary PestCo, LLC Periods Sep 2025" at bounding box center [784, 79] width 1568 height 53
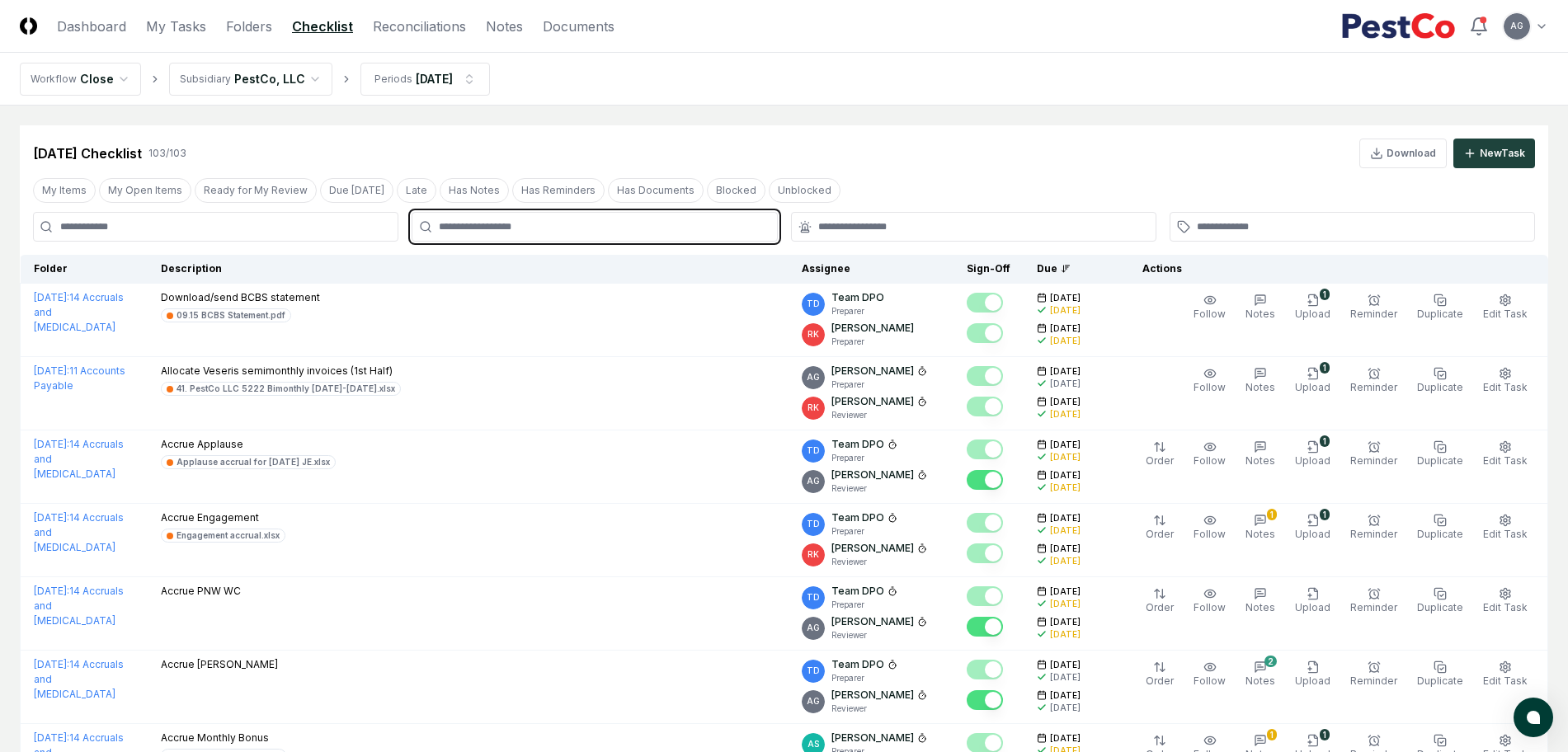
click at [649, 228] on input "text" at bounding box center [602, 227] width 328 height 15
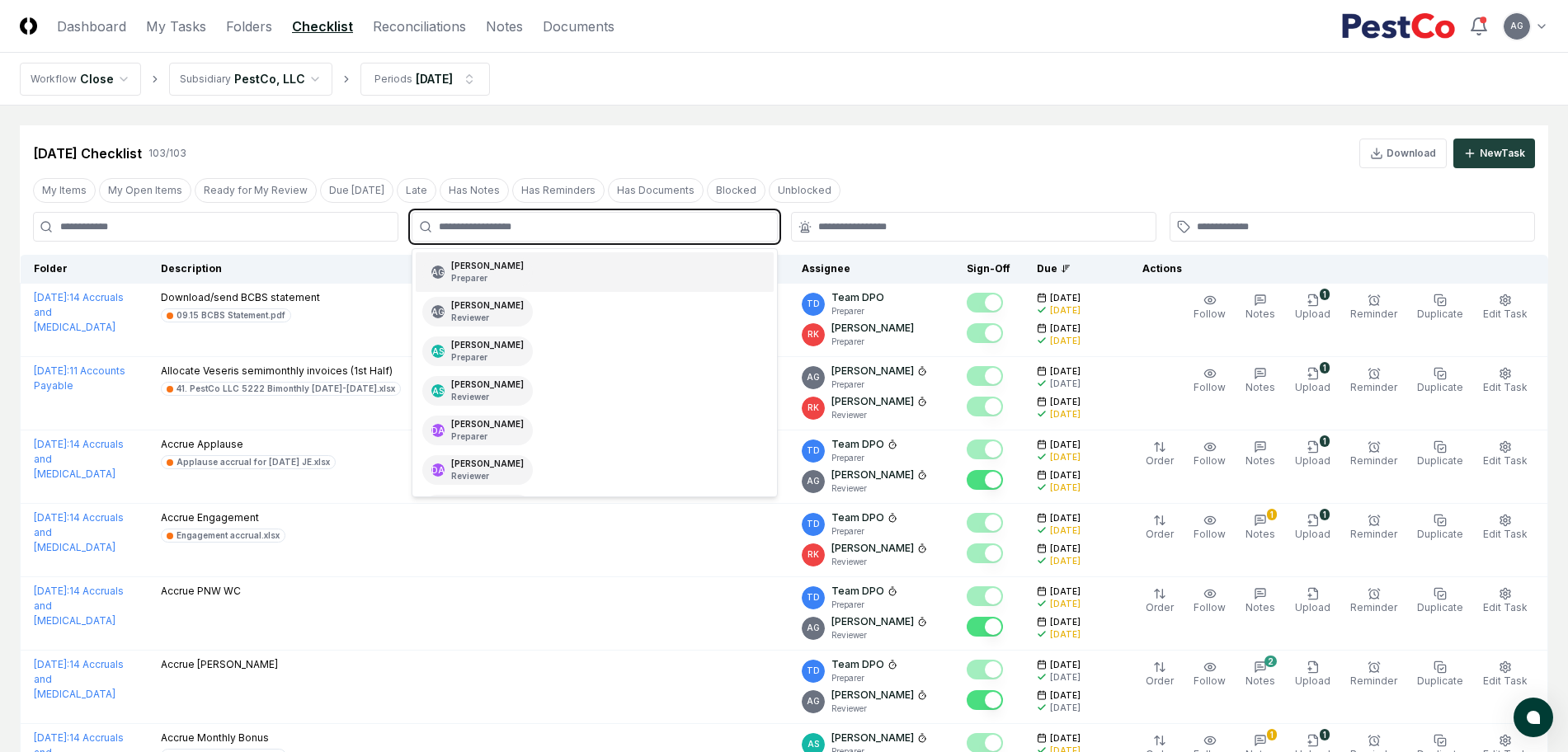
click at [649, 270] on div "AG Angelique Cotez Garcia Preparer" at bounding box center [594, 271] width 357 height 40
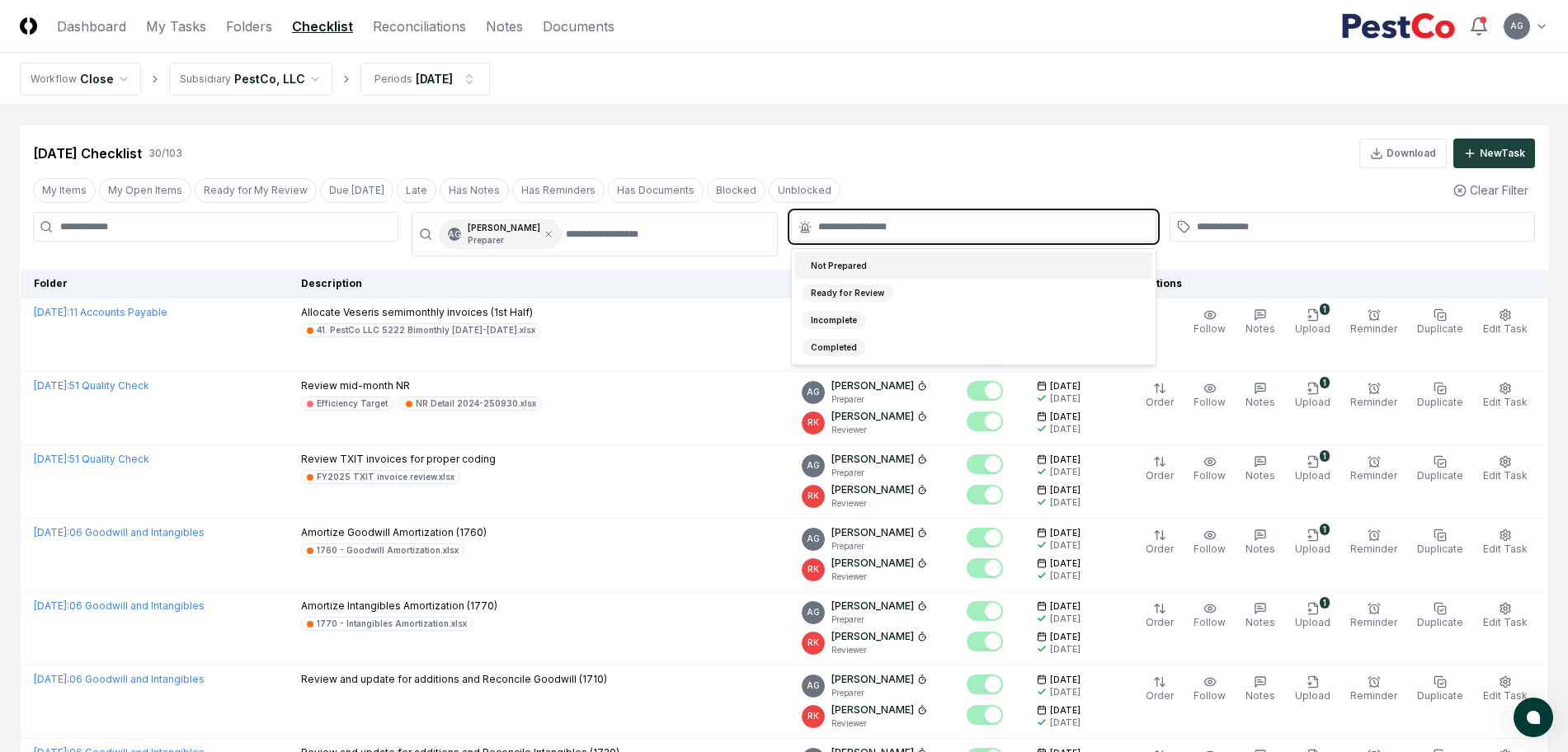
click at [910, 228] on input "text" at bounding box center [982, 227] width 328 height 15
click at [903, 268] on div "Not Prepared" at bounding box center [974, 265] width 357 height 27
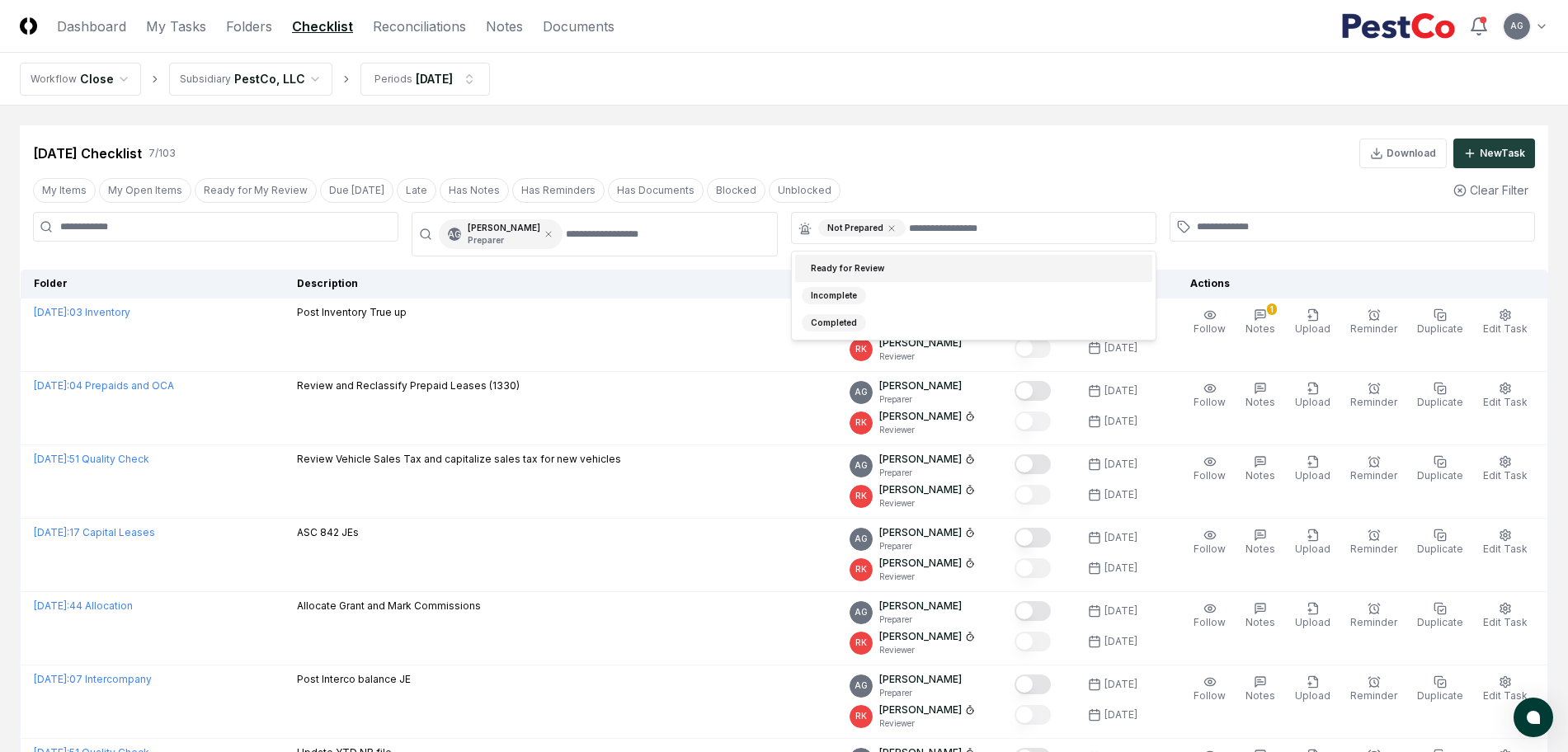
click at [933, 152] on div "Sep 2025 Checklist 7 / 103 Download New Task" at bounding box center [784, 154] width 1502 height 30
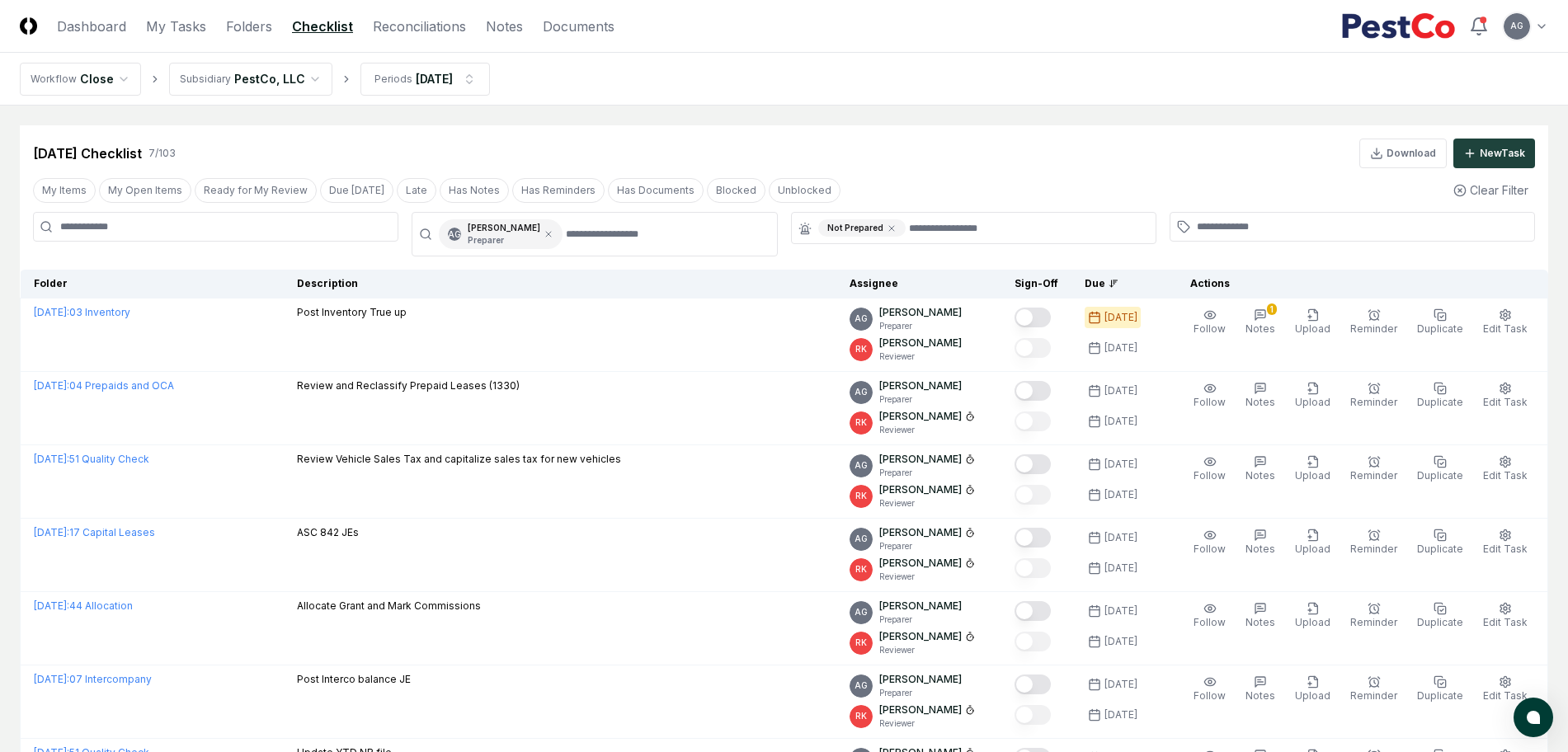
click at [1002, 92] on nav "Workflow Close Subsidiary PestCo, LLC Periods Sep 2025" at bounding box center [784, 79] width 1568 height 53
click at [194, 32] on link "My Tasks" at bounding box center [176, 26] width 60 height 20
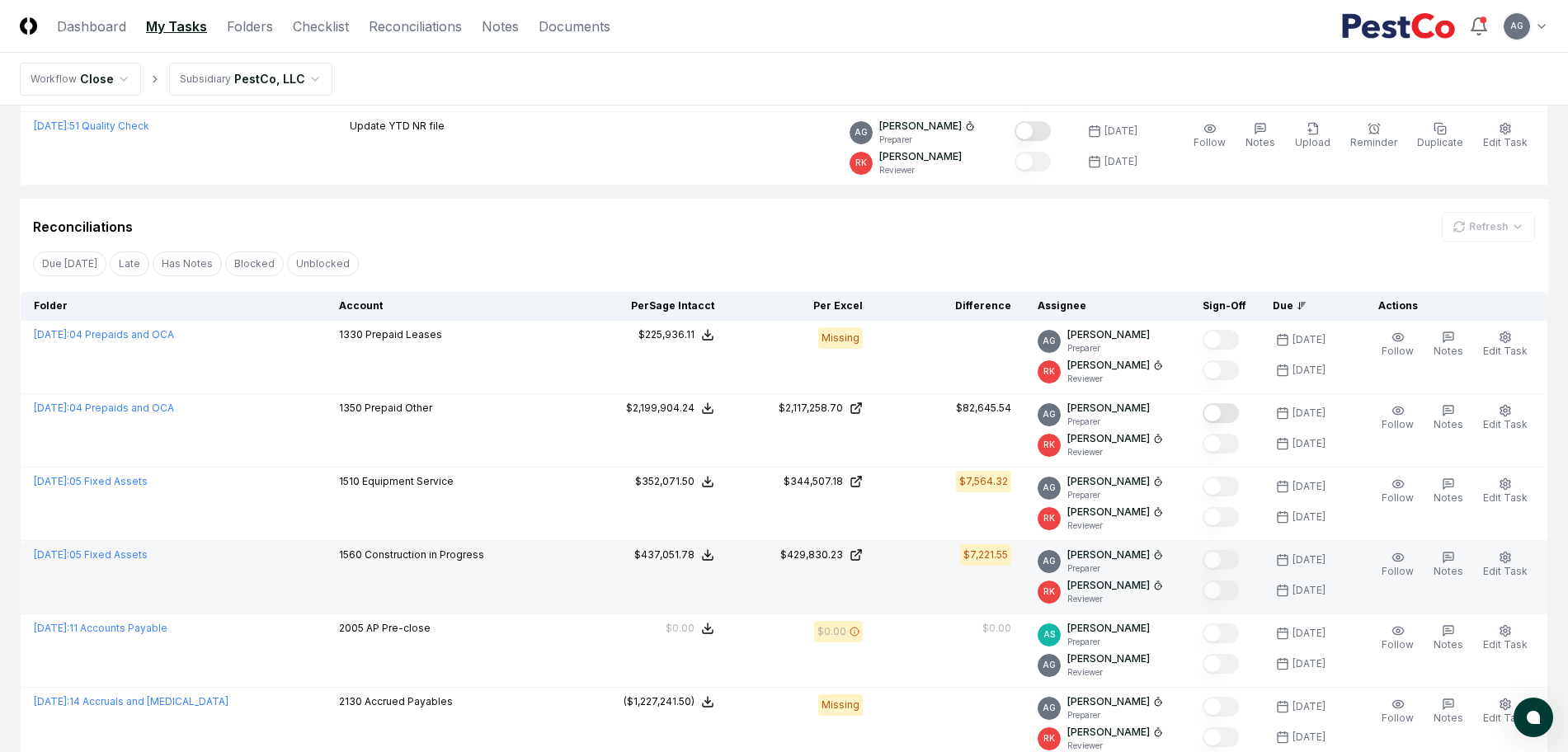
scroll to position [721, 0]
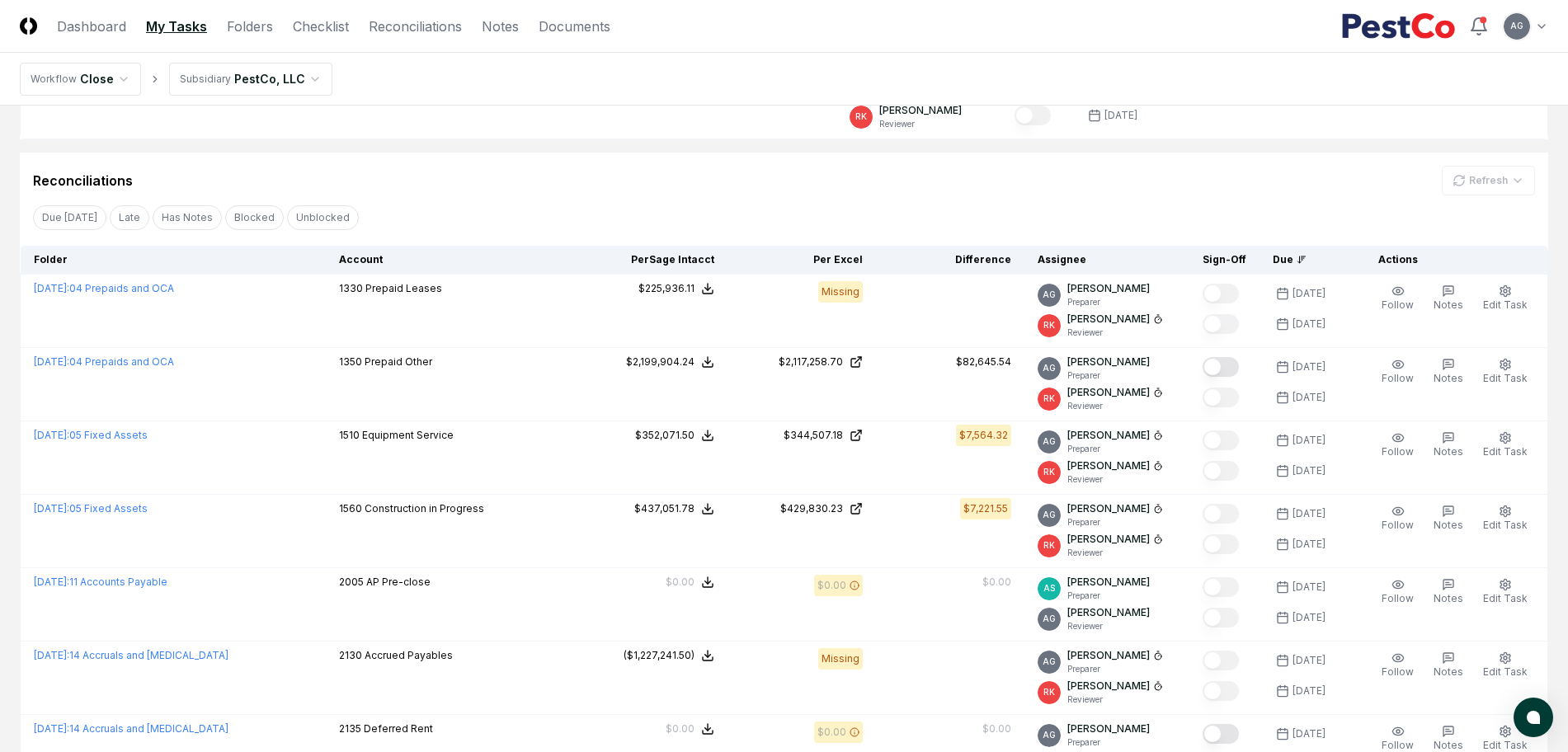
click at [929, 188] on div "Reconciliations Refresh" at bounding box center [784, 181] width 1502 height 30
click at [709, 175] on div "Reconciliations Refresh" at bounding box center [784, 181] width 1502 height 30
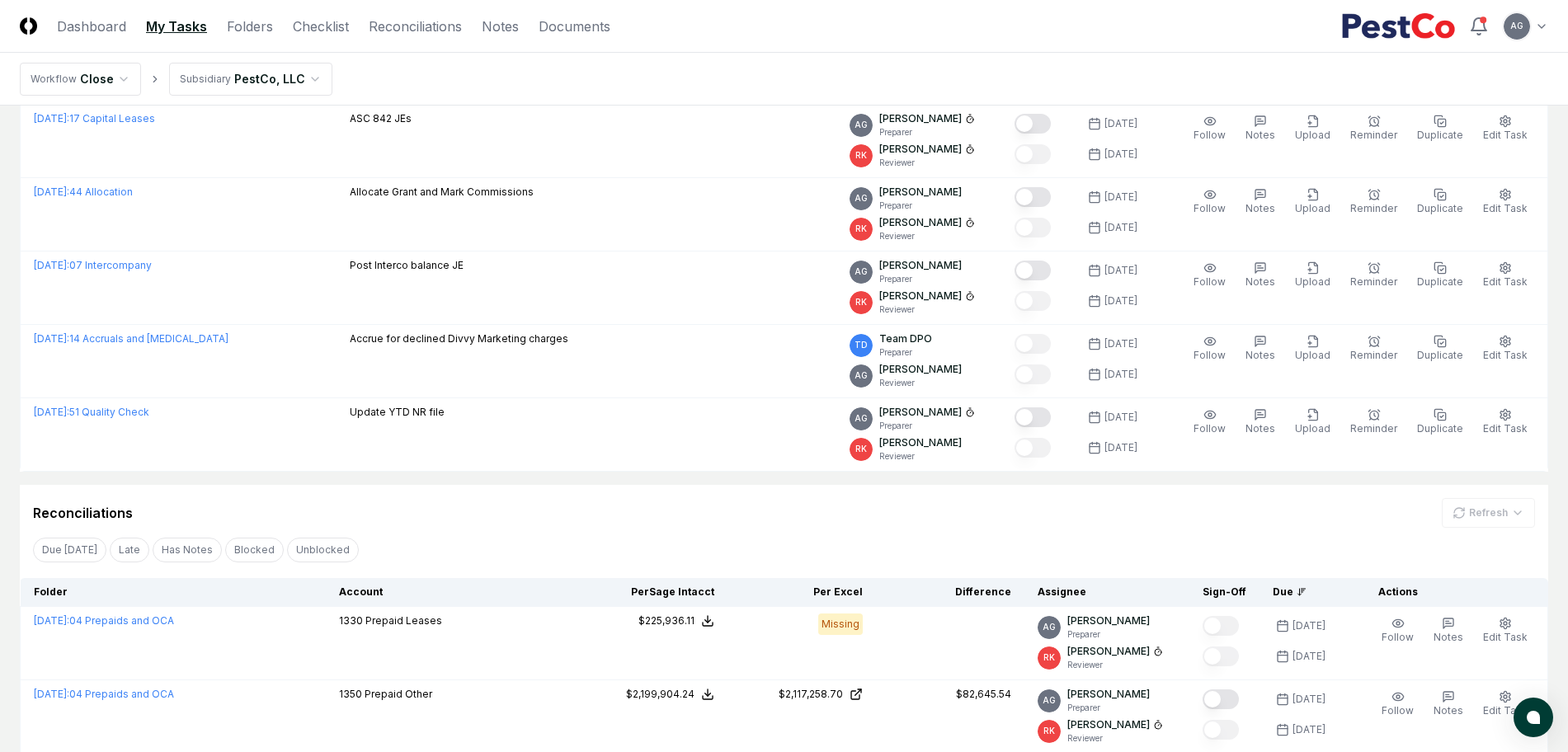
scroll to position [412, 0]
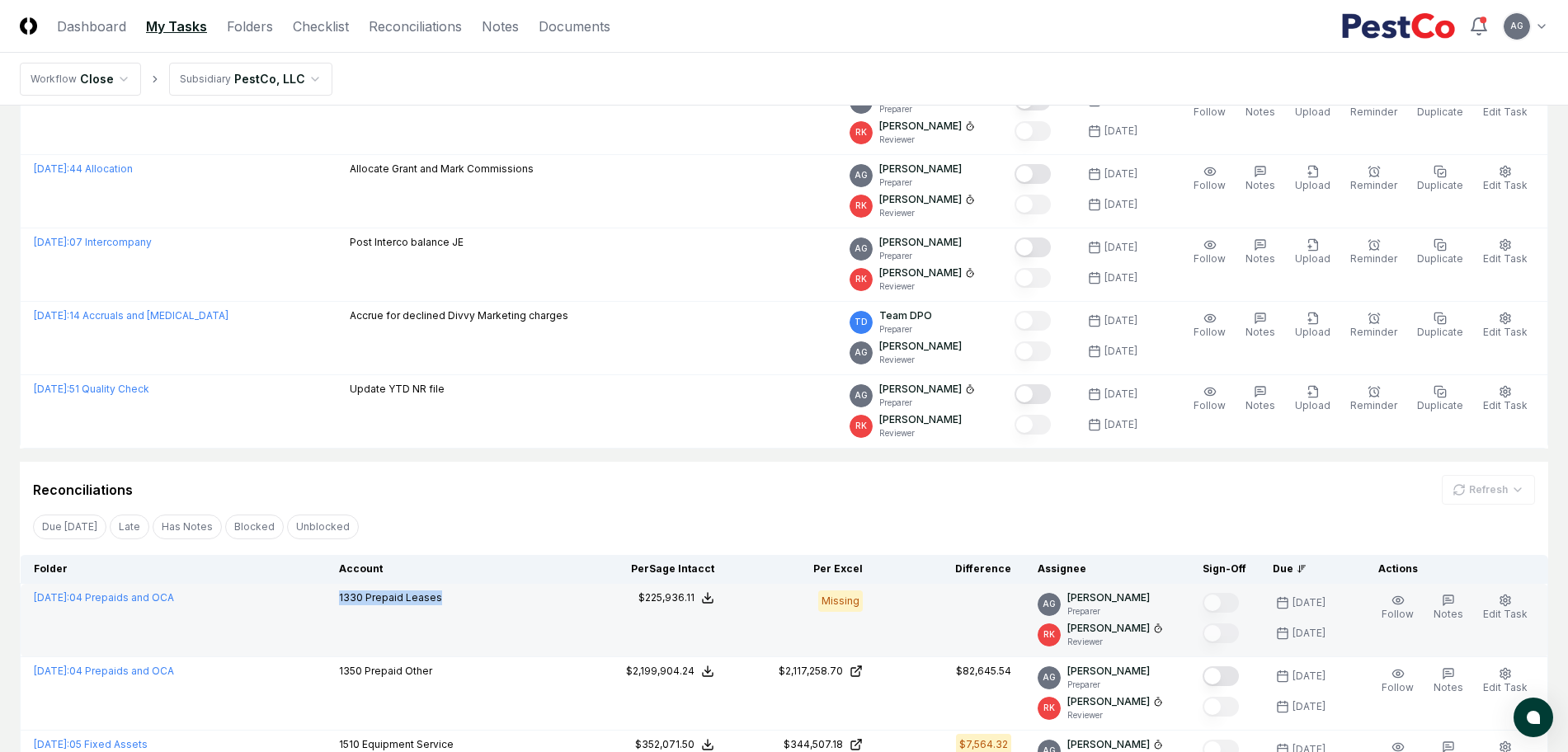
drag, startPoint x: 449, startPoint y: 604, endPoint x: 340, endPoint y: 612, distance: 109.3
click at [340, 612] on td "1330 Prepaid Leases" at bounding box center [453, 620] width 253 height 74
copy p "1330 Prepaid Leases"
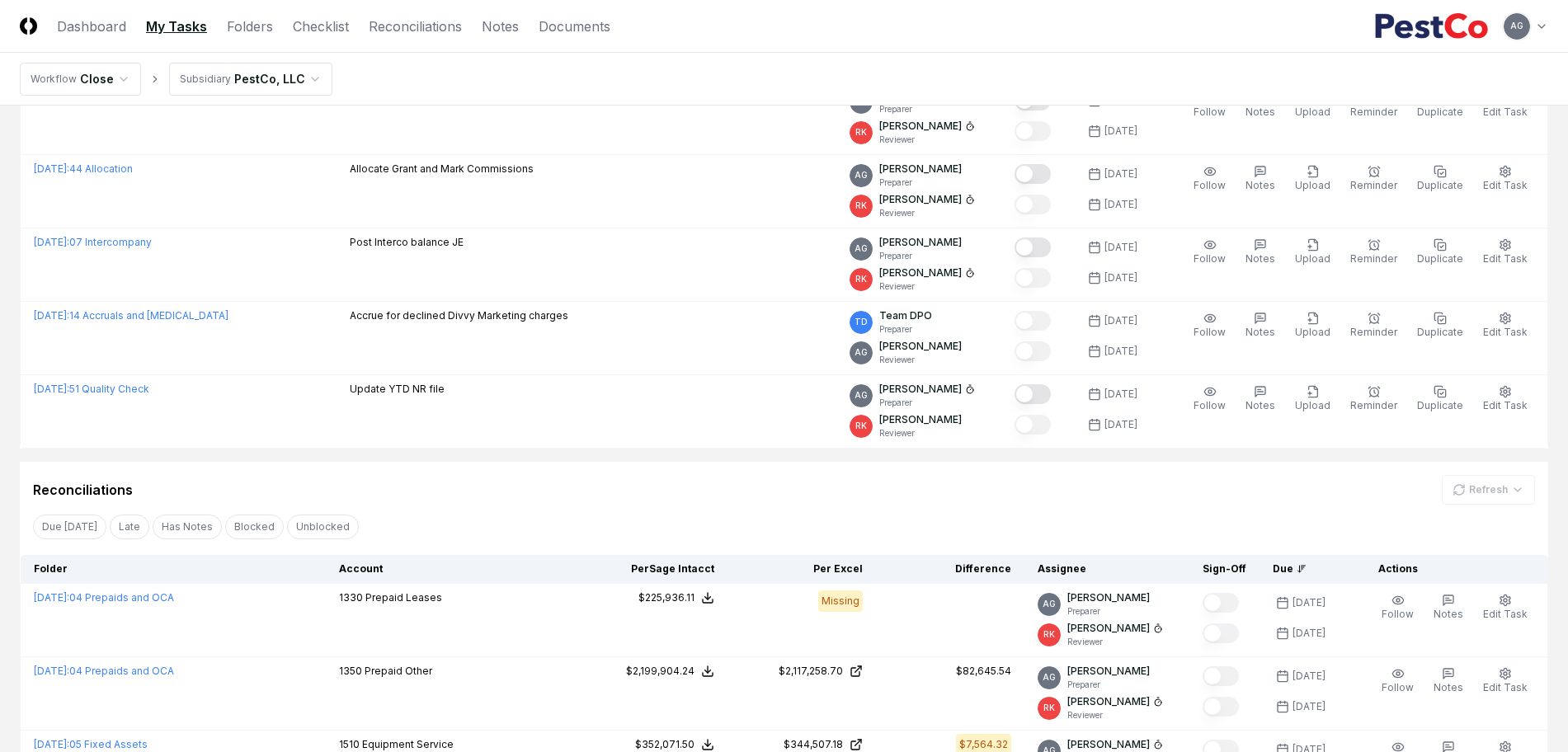
scroll to position [412, 0]
click at [246, 28] on link "Folders" at bounding box center [250, 26] width 47 height 20
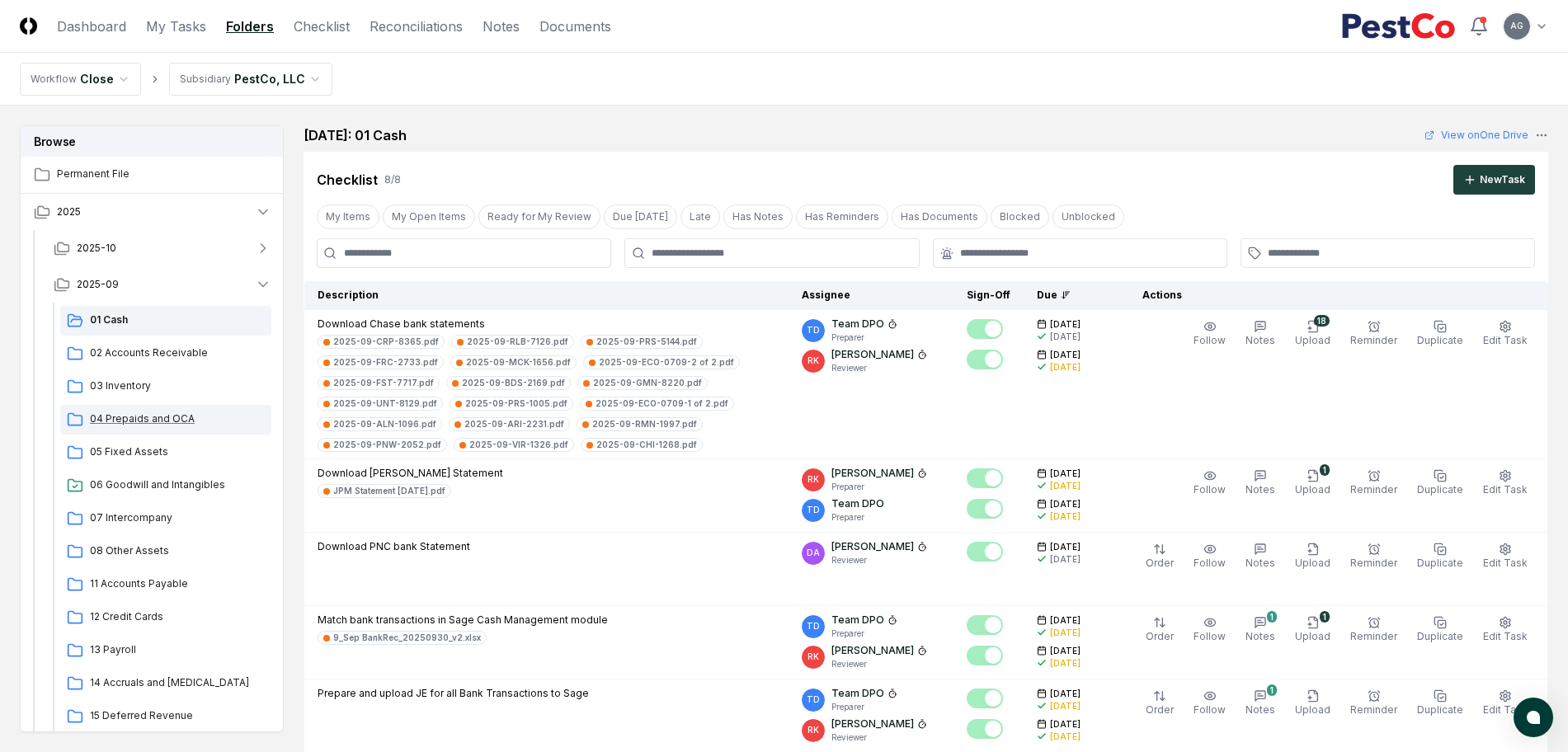
click at [155, 412] on span "04 Prepaids and OCA" at bounding box center [177, 418] width 175 height 15
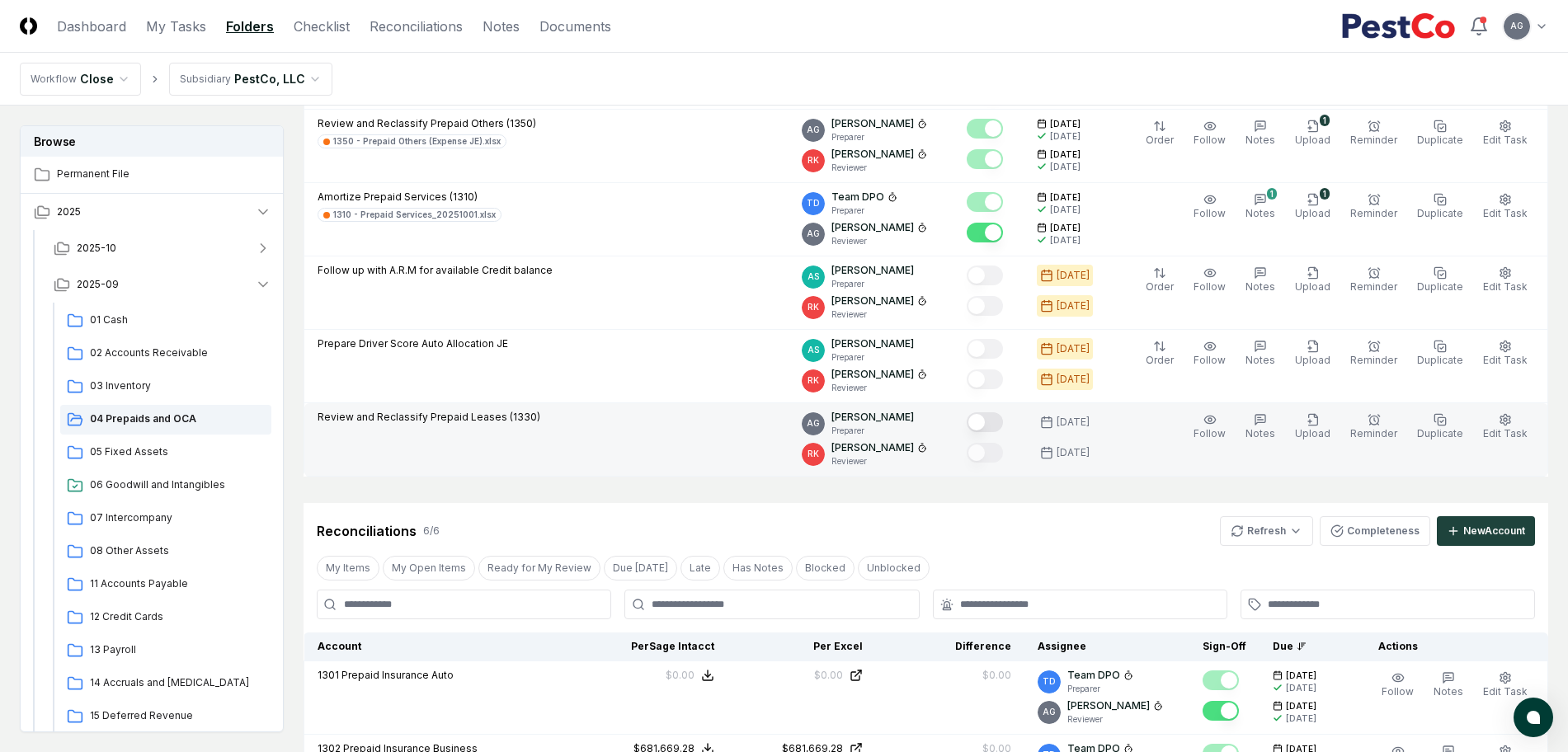
scroll to position [309, 0]
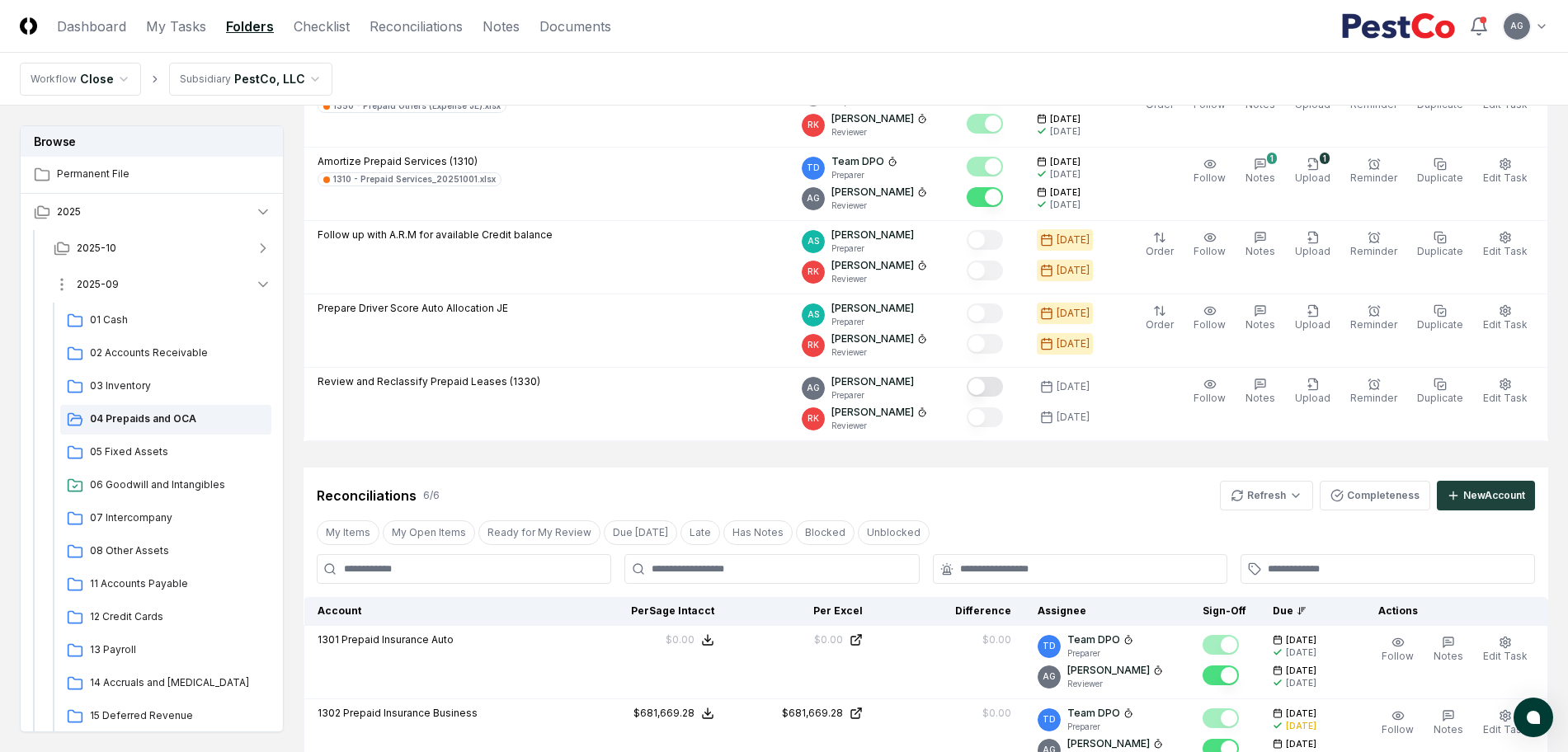
click at [156, 286] on button "2025-09" at bounding box center [163, 284] width 244 height 36
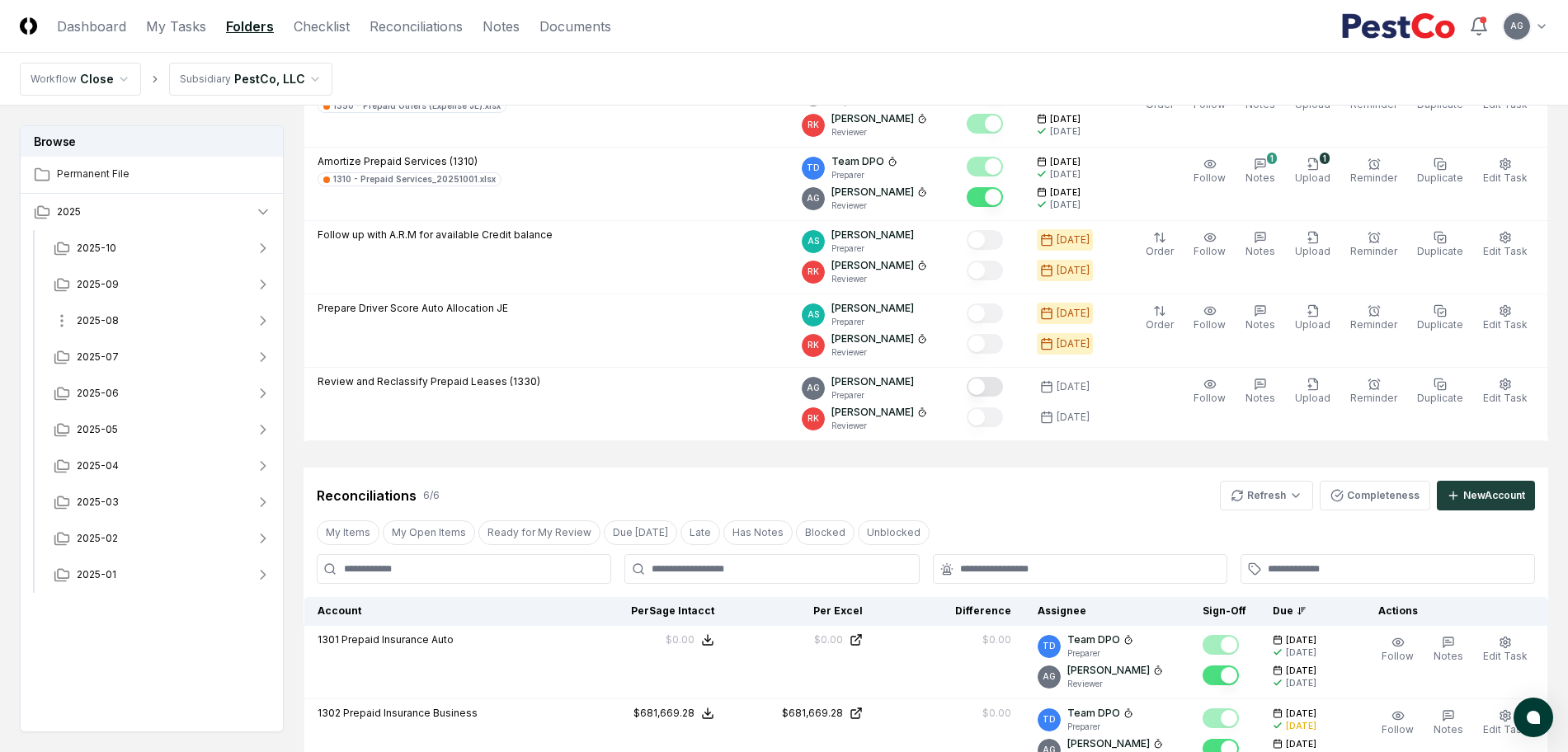
click at [144, 322] on button "2025-08" at bounding box center [163, 320] width 244 height 36
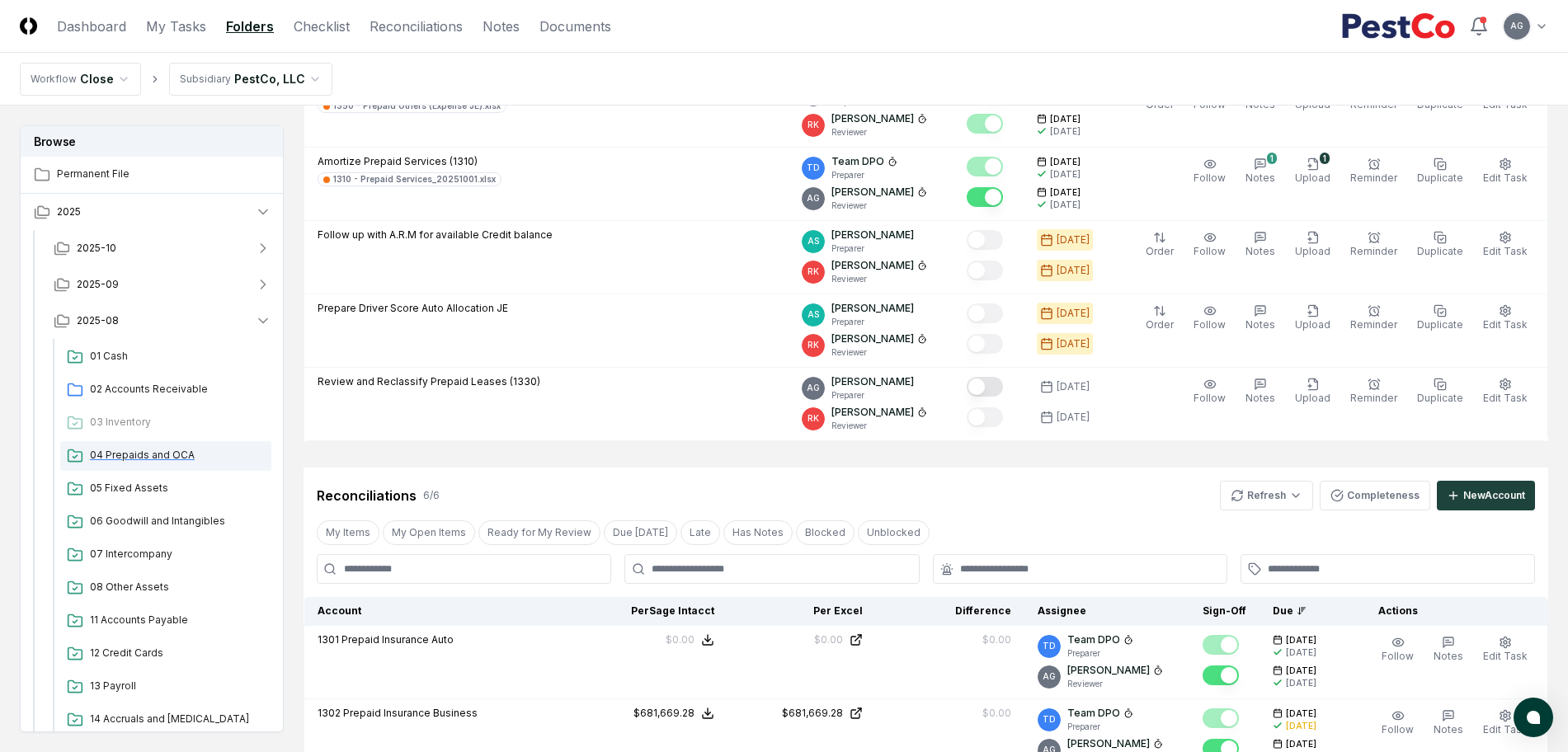
click at [165, 451] on span "04 Prepaids and OCA" at bounding box center [177, 455] width 175 height 15
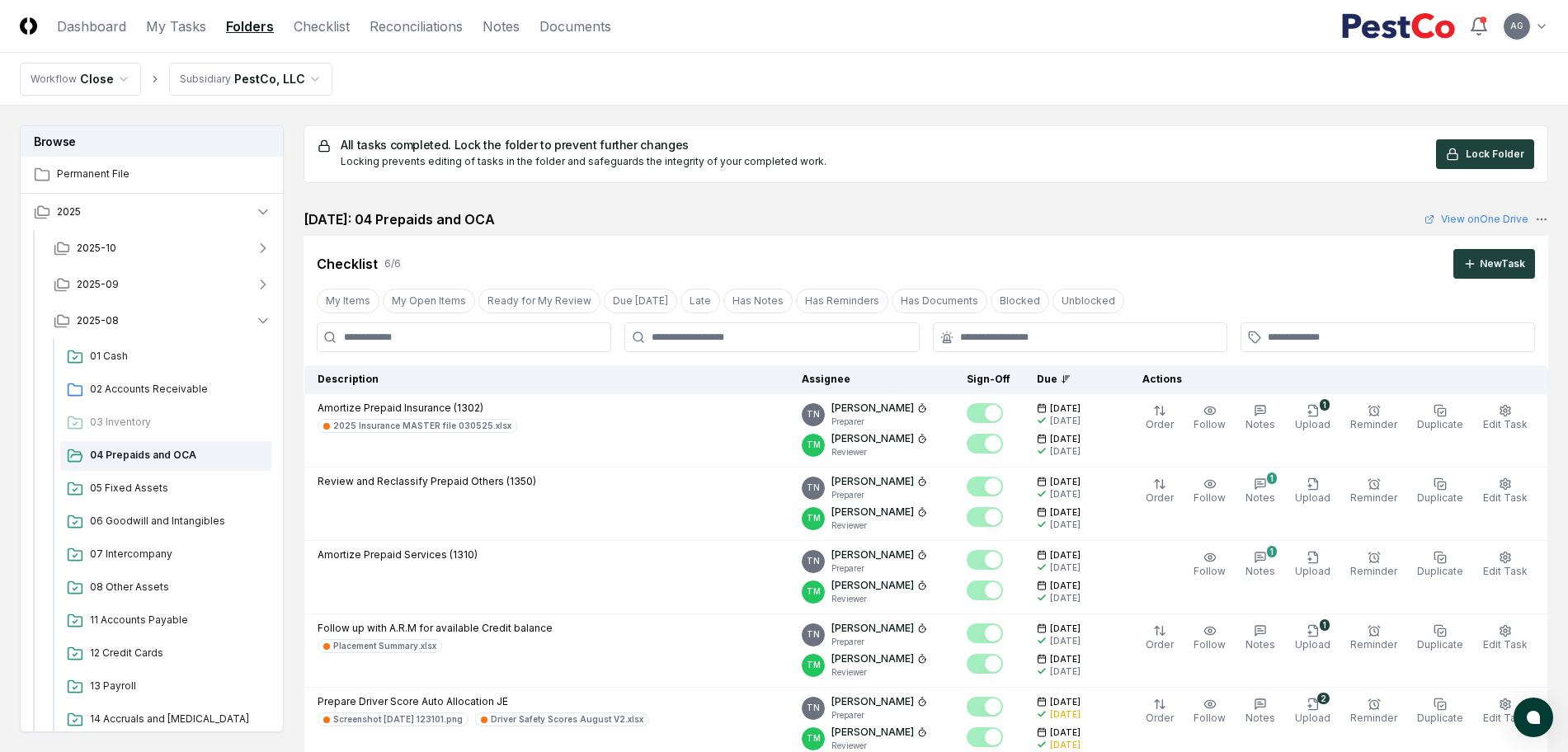
click at [852, 233] on div "Cancel Reassign [DATE]: 04 Prepaids and OCA View on One Drive Checklist 6 / 6 N…" at bounding box center [926, 521] width 1245 height 625
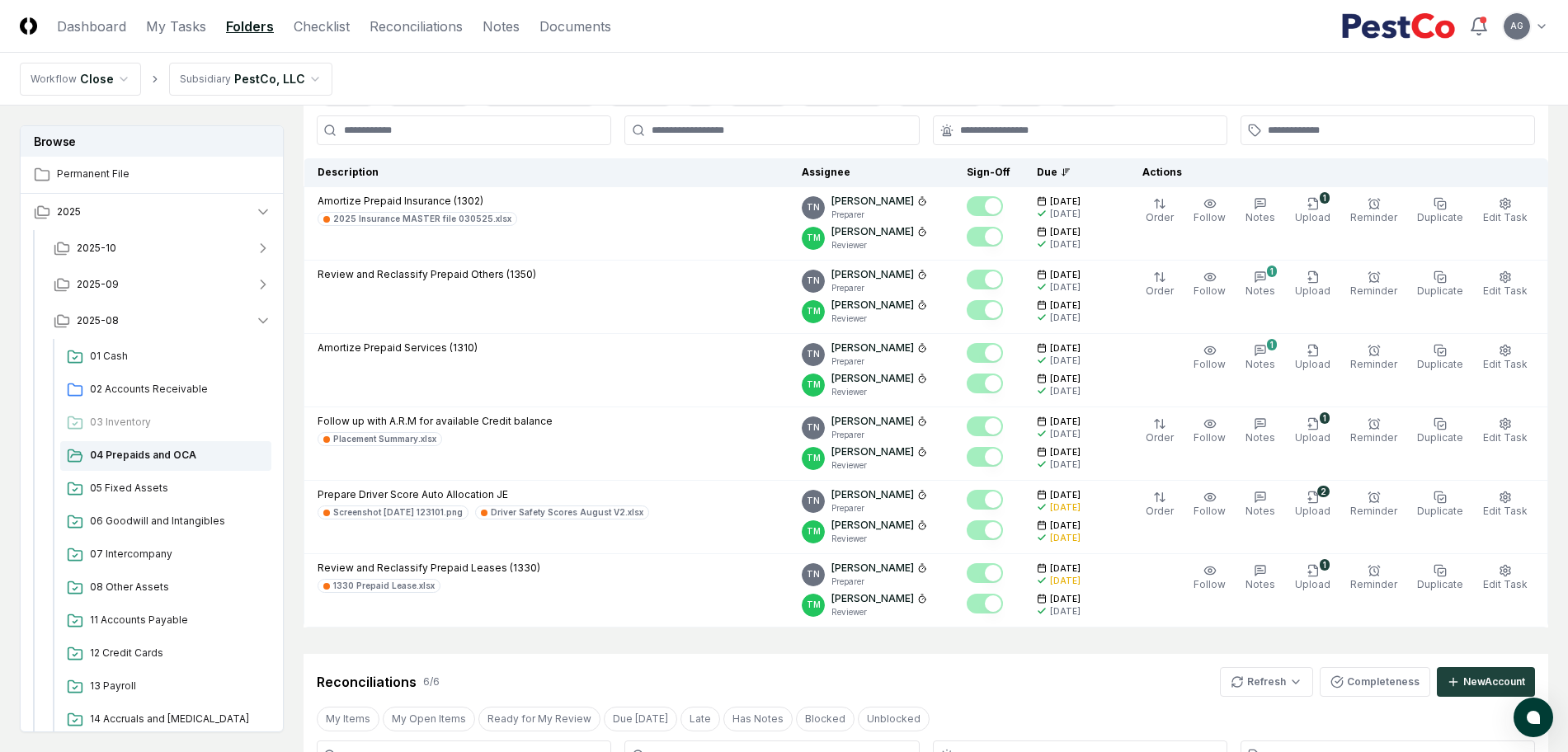
scroll to position [206, 0]
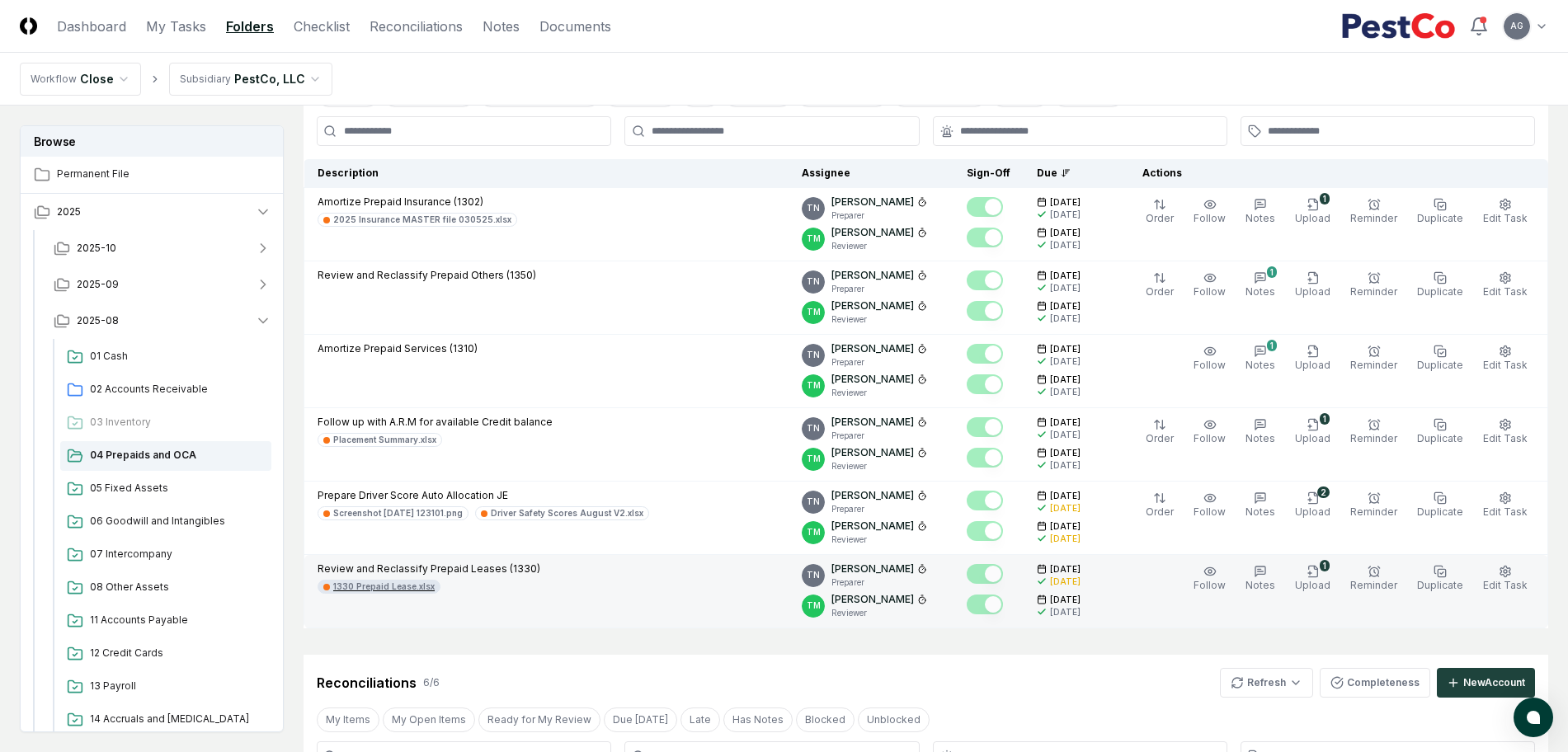
click at [390, 582] on div "1330 Prepaid Lease.xlsx" at bounding box center [383, 587] width 101 height 12
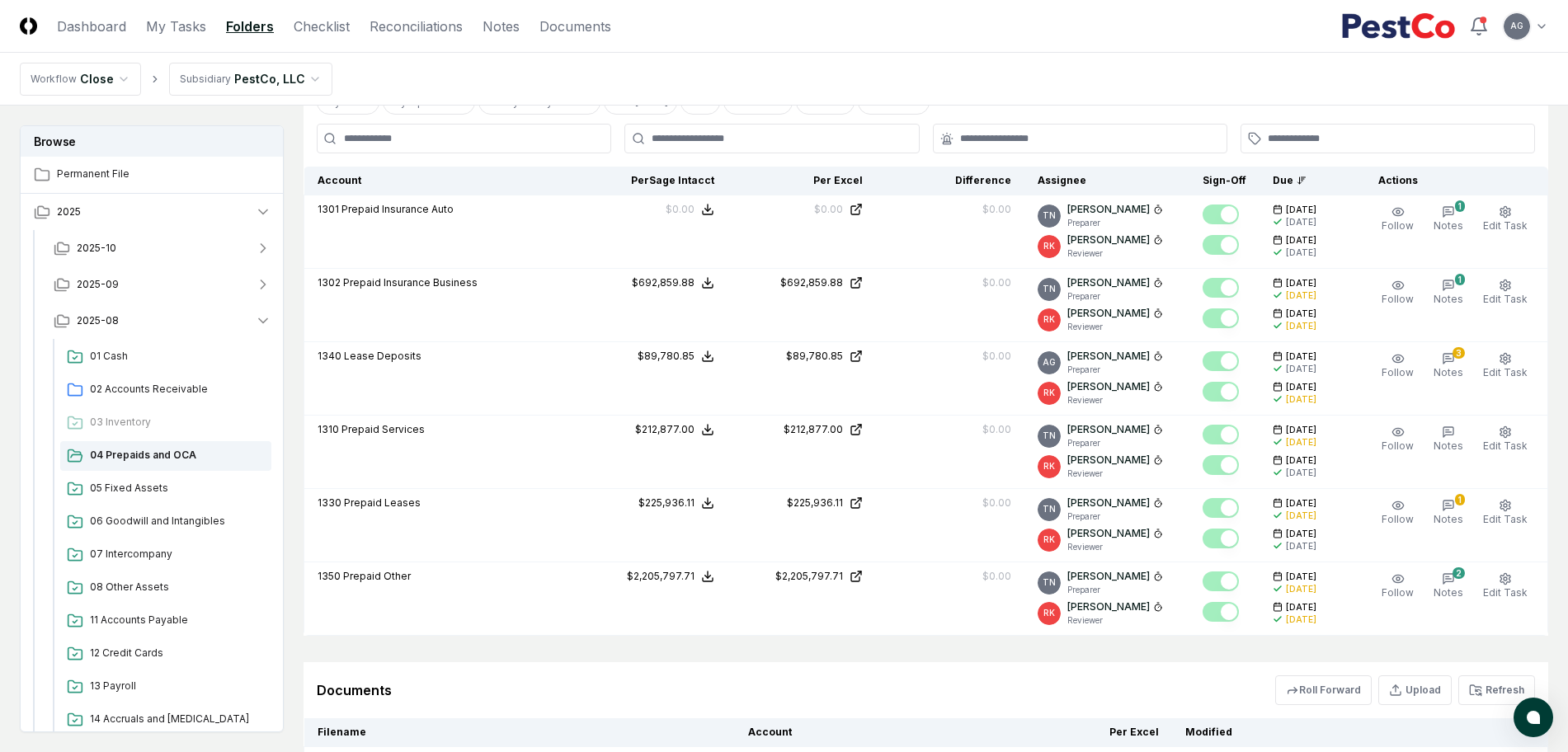
scroll to position [824, 0]
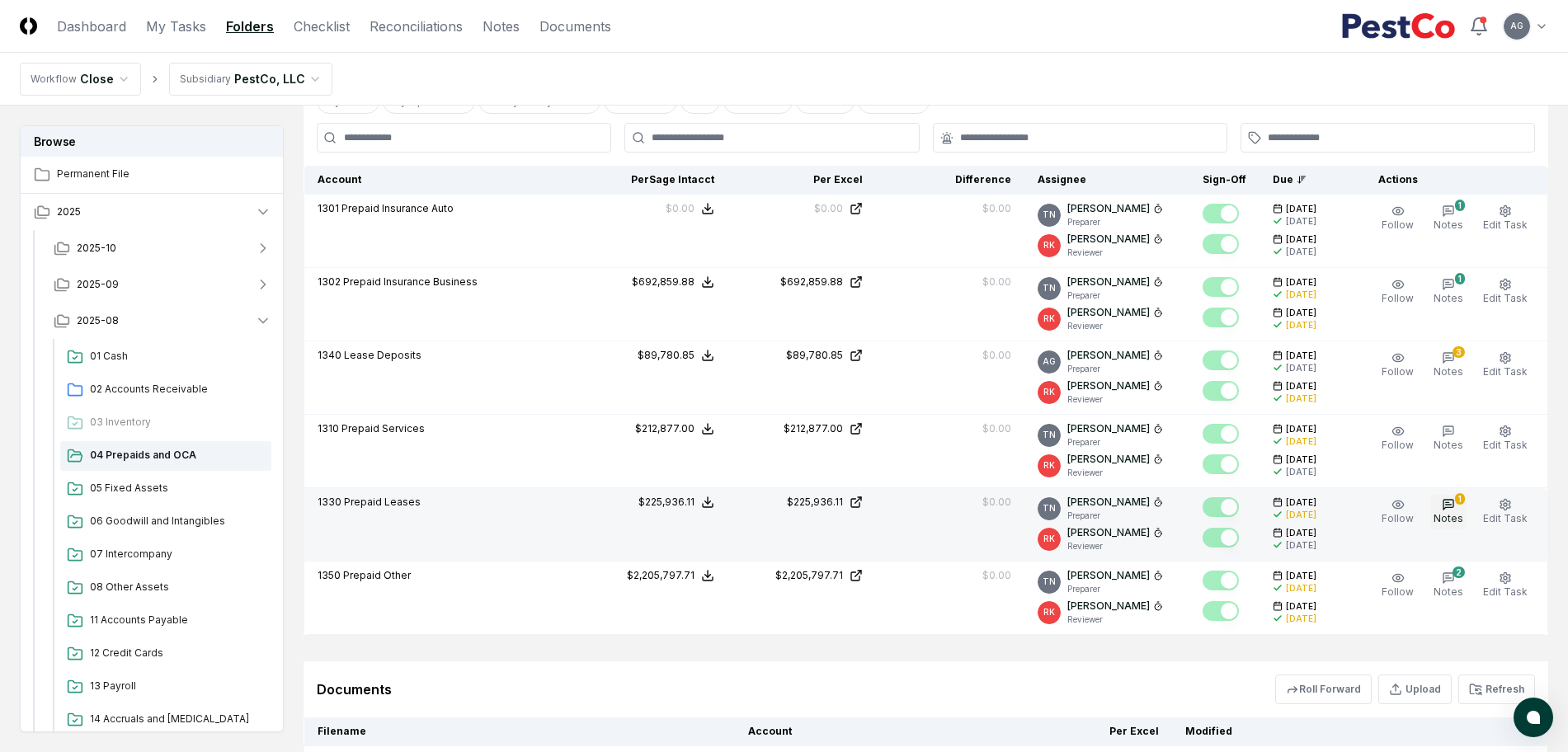
click at [1454, 515] on span "Notes" at bounding box center [1448, 518] width 30 height 12
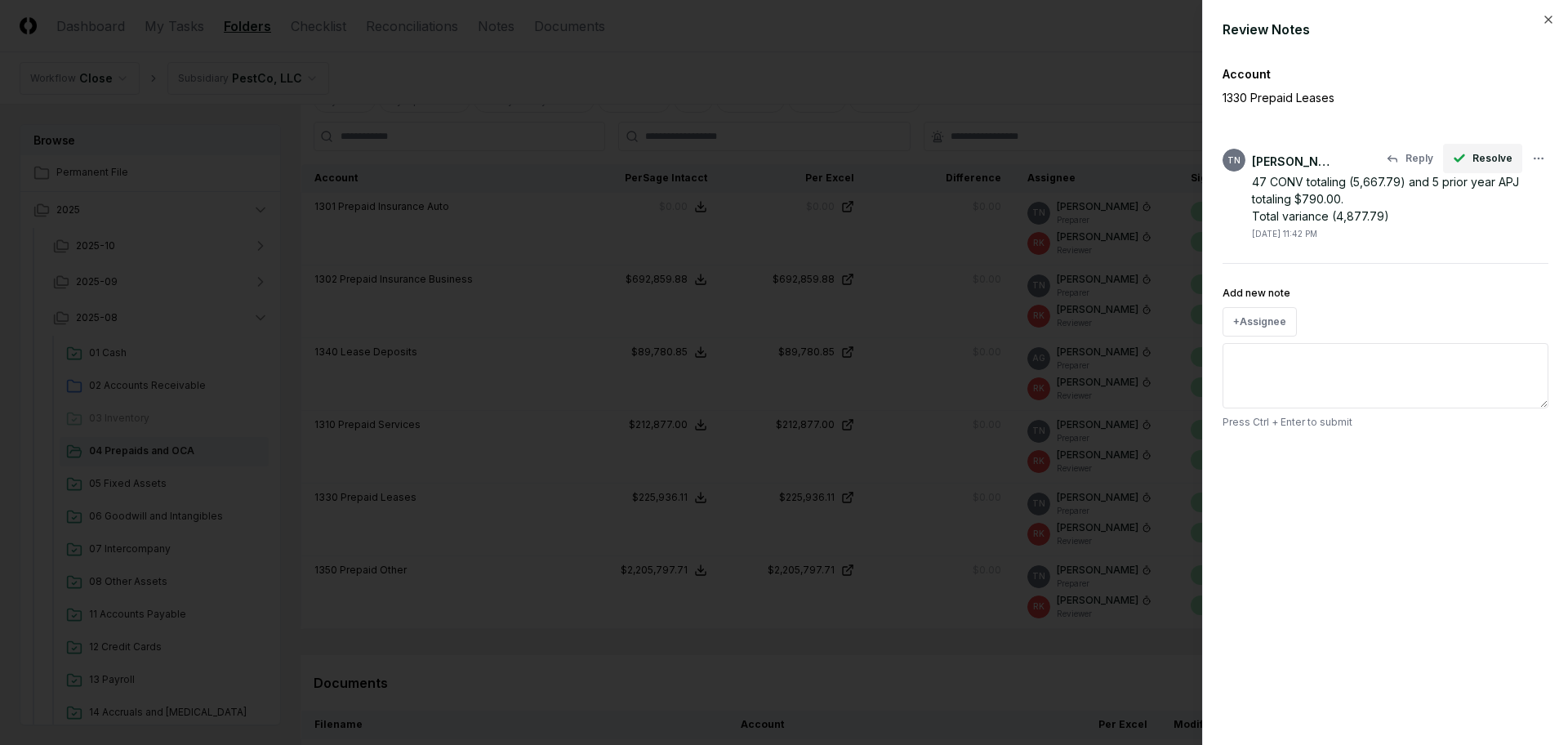
click at [1488, 153] on span "Resolve" at bounding box center [1492, 158] width 40 height 15
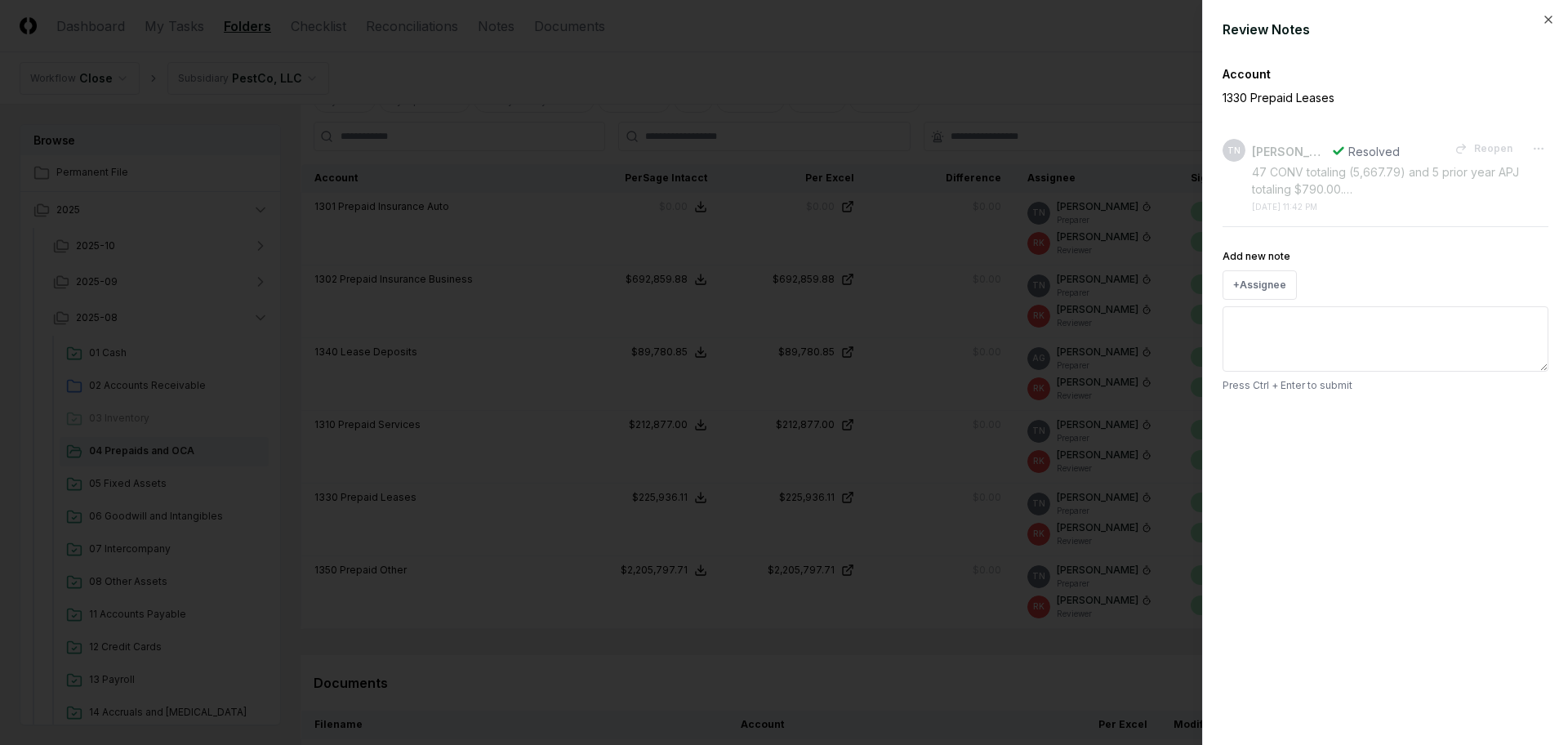
click at [899, 688] on div at bounding box center [784, 372] width 1568 height 745
